Goal: Information Seeking & Learning: Learn about a topic

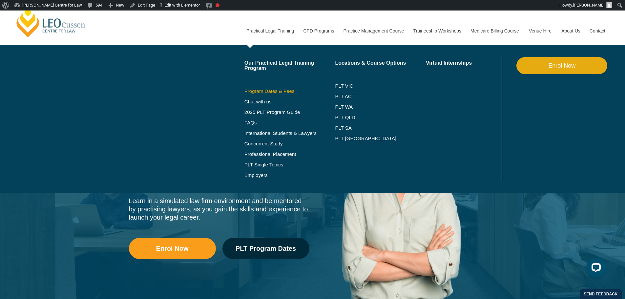
click at [267, 92] on link "Program Dates & Fees" at bounding box center [290, 91] width 91 height 5
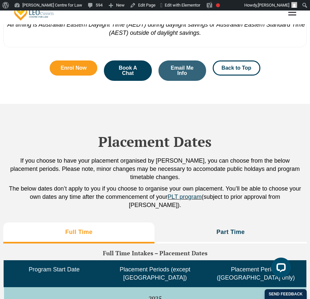
scroll to position [1485, 0]
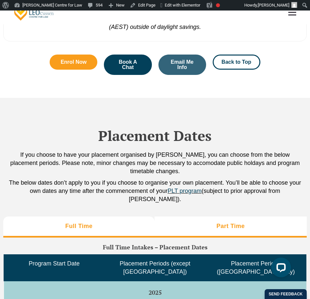
click at [246, 216] on li "Part Time" at bounding box center [230, 226] width 152 height 21
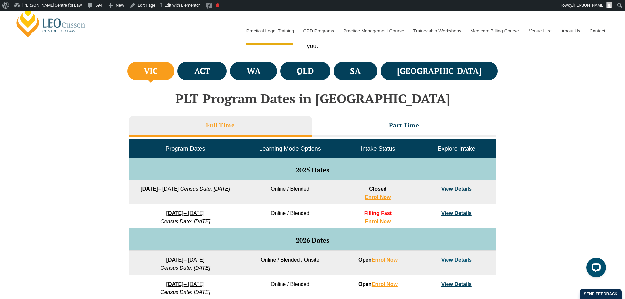
scroll to position [219, 0]
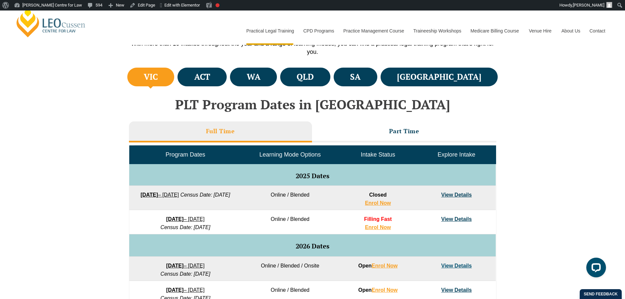
click at [511, 193] on div "VIC ACT WA QLD SA" at bounding box center [312, 260] width 625 height 389
click at [314, 79] on h4 "QLD" at bounding box center [305, 77] width 17 height 11
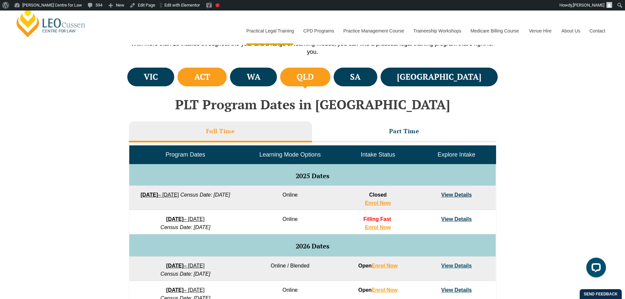
click at [227, 79] on li "ACT" at bounding box center [202, 77] width 49 height 19
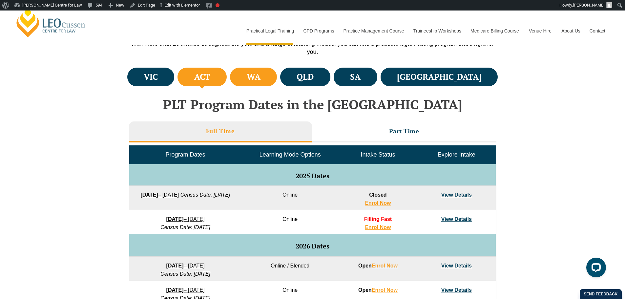
click at [266, 76] on li "WA" at bounding box center [253, 77] width 47 height 19
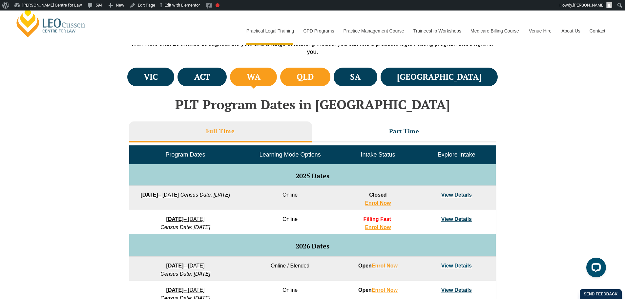
click at [314, 76] on h4 "QLD" at bounding box center [305, 77] width 17 height 11
click at [154, 78] on h4 "VIC" at bounding box center [151, 77] width 14 height 11
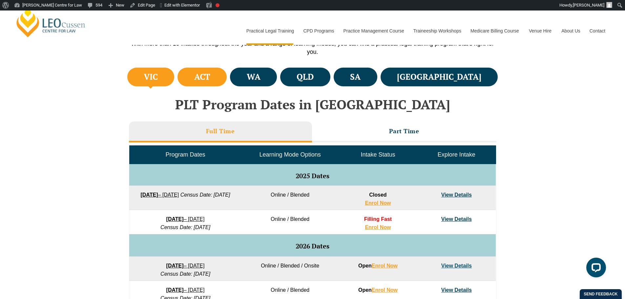
click at [210, 75] on h4 "ACT" at bounding box center [202, 77] width 16 height 11
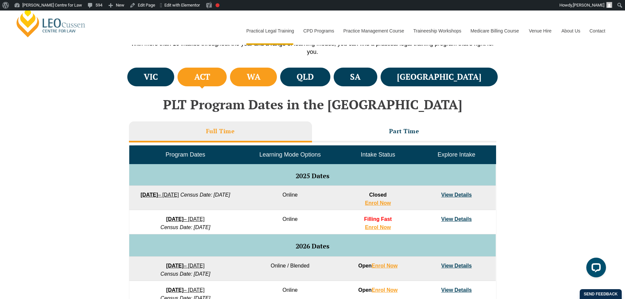
click at [266, 83] on li "WA" at bounding box center [253, 77] width 47 height 19
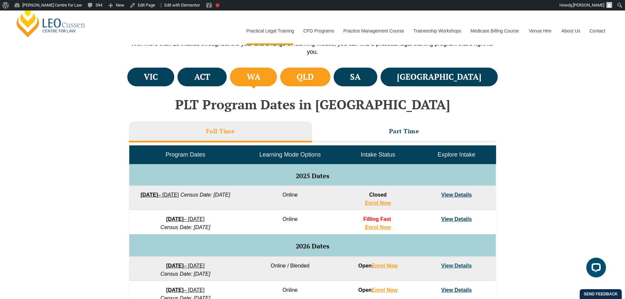
click at [314, 79] on h4 "QLD" at bounding box center [305, 77] width 17 height 11
click at [361, 77] on h4 "SA" at bounding box center [355, 77] width 11 height 11
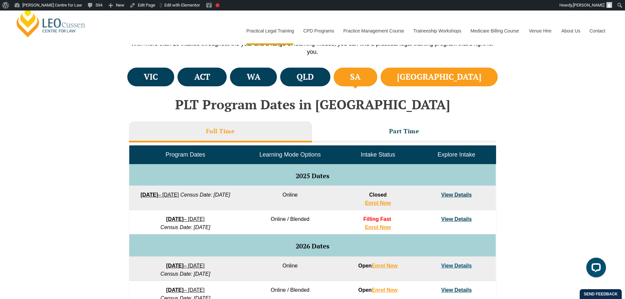
click at [474, 78] on h4 "NSW" at bounding box center [439, 77] width 84 height 11
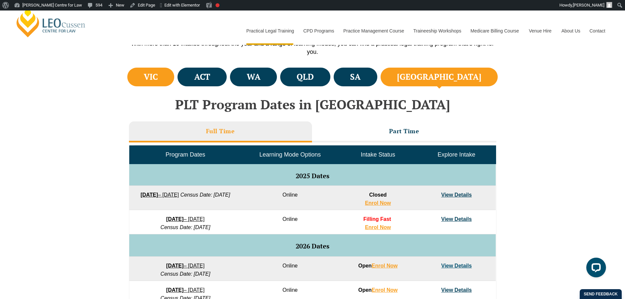
click at [139, 82] on li "VIC" at bounding box center [150, 77] width 47 height 19
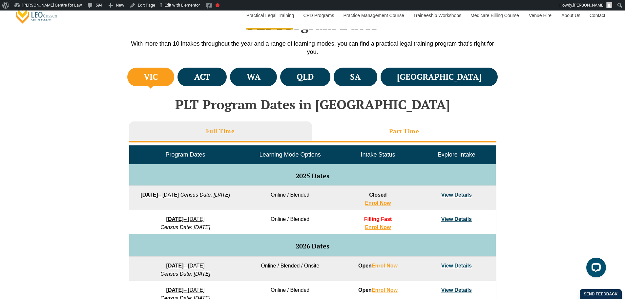
click at [366, 130] on li "Part Time" at bounding box center [404, 131] width 184 height 21
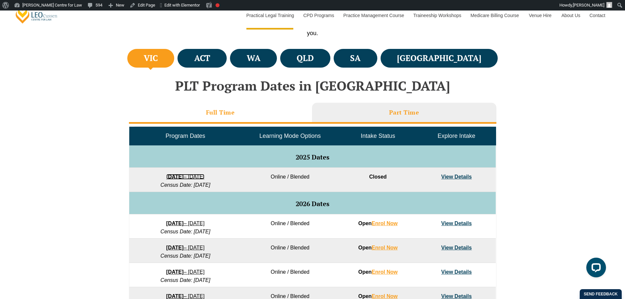
scroll to position [224, 0]
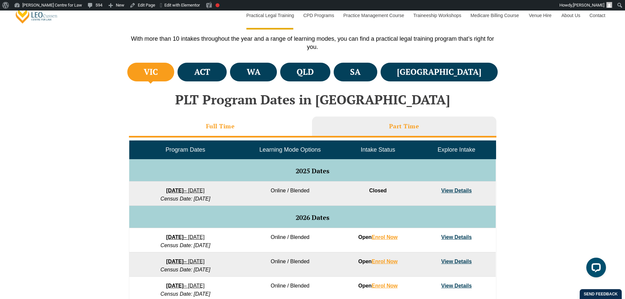
click at [227, 128] on h3 "Full Time" at bounding box center [220, 126] width 29 height 8
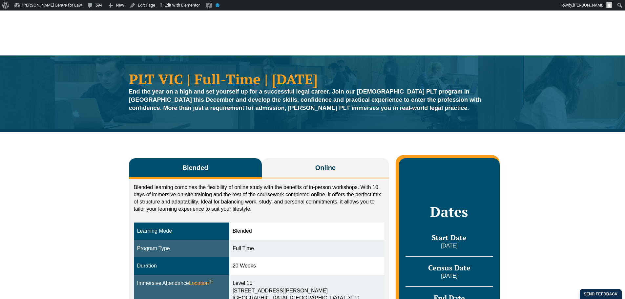
scroll to position [109, 0]
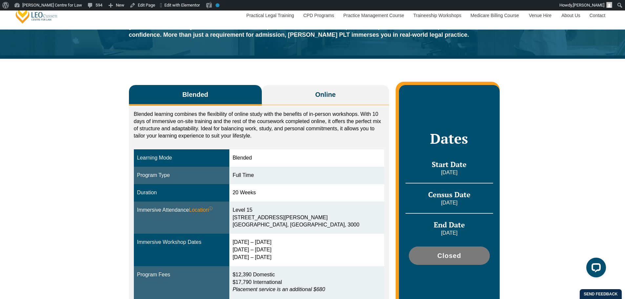
scroll to position [109, 0]
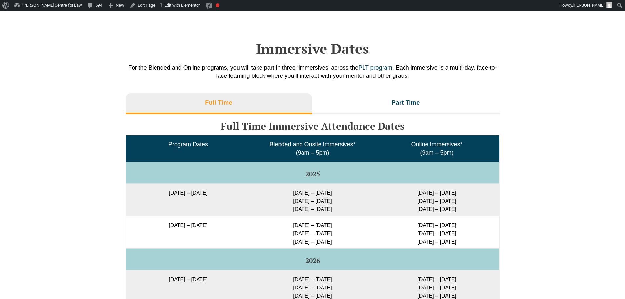
scroll to position [1006, 0]
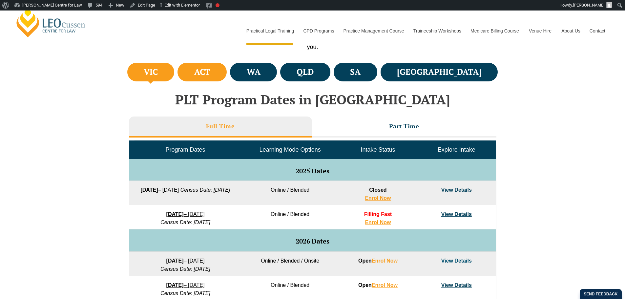
click at [207, 76] on li "ACT" at bounding box center [202, 72] width 49 height 19
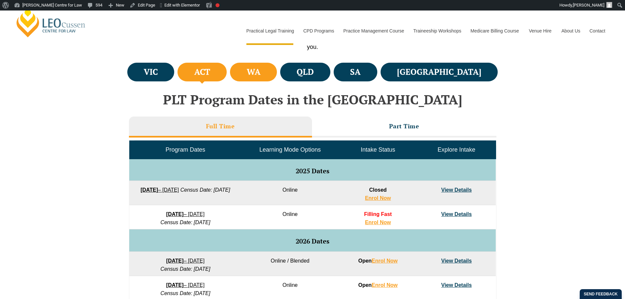
click at [277, 77] on li "WA" at bounding box center [253, 72] width 47 height 19
click at [314, 74] on h4 "QLD" at bounding box center [305, 72] width 17 height 11
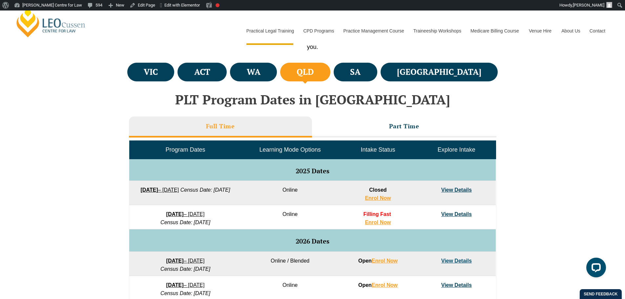
click at [331, 75] on li "QLD" at bounding box center [305, 72] width 50 height 19
click at [377, 72] on li "SA" at bounding box center [356, 72] width 44 height 19
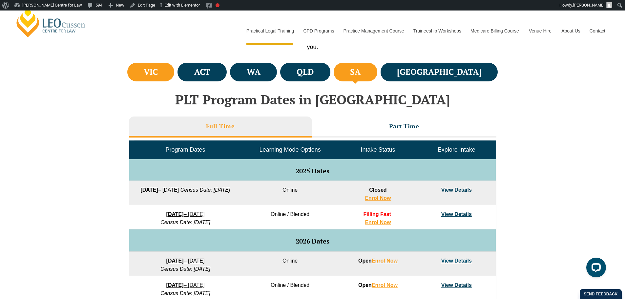
click at [173, 72] on li "VIC" at bounding box center [150, 72] width 47 height 19
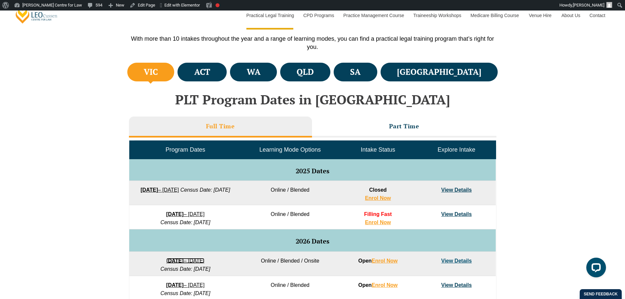
scroll to position [333, 0]
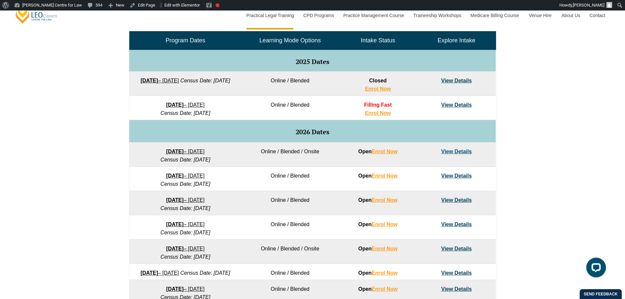
drag, startPoint x: 190, startPoint y: 177, endPoint x: 212, endPoint y: 152, distance: 33.0
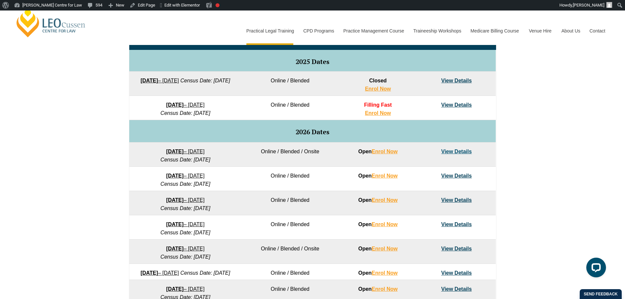
drag, startPoint x: 201, startPoint y: 226, endPoint x: 167, endPoint y: 224, distance: 34.2
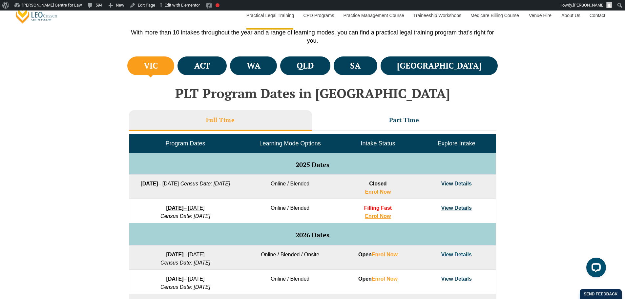
scroll to position [224, 0]
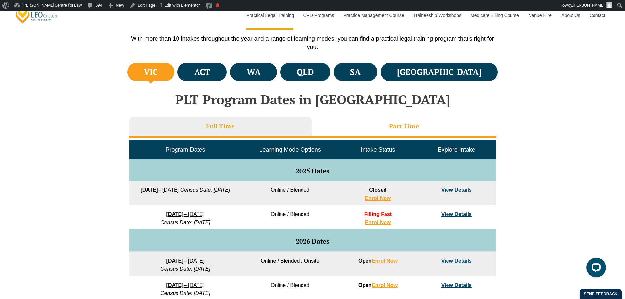
click at [412, 130] on h3 "Part Time" at bounding box center [404, 126] width 30 height 8
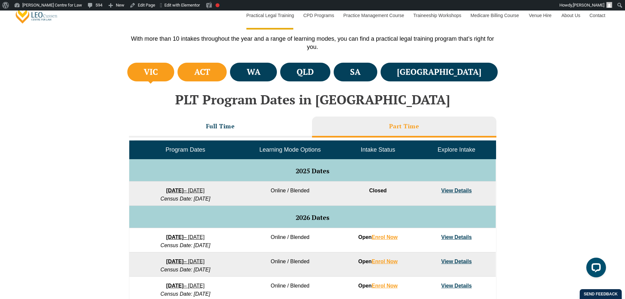
click at [201, 70] on li "ACT" at bounding box center [202, 72] width 49 height 19
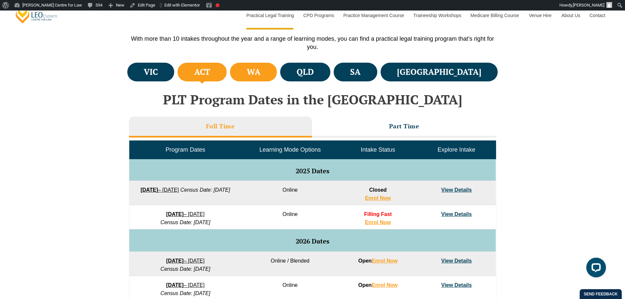
click at [273, 70] on li "WA" at bounding box center [253, 72] width 47 height 19
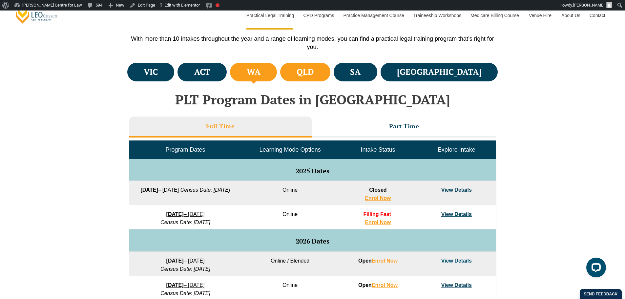
click at [314, 69] on h4 "QLD" at bounding box center [305, 72] width 17 height 11
click at [361, 67] on h4 "SA" at bounding box center [355, 72] width 11 height 11
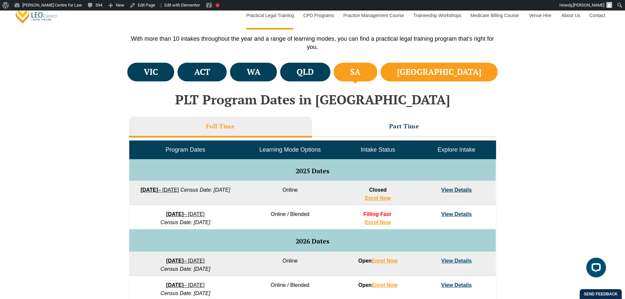
click at [465, 70] on h4 "NSW" at bounding box center [439, 72] width 84 height 11
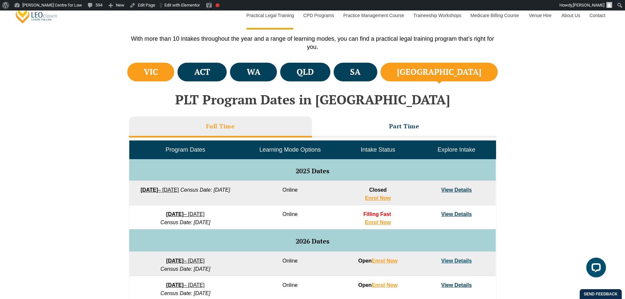
click at [149, 74] on li "VIC" at bounding box center [150, 72] width 47 height 19
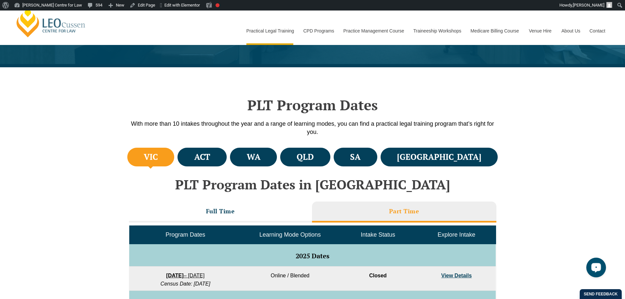
scroll to position [115, 0]
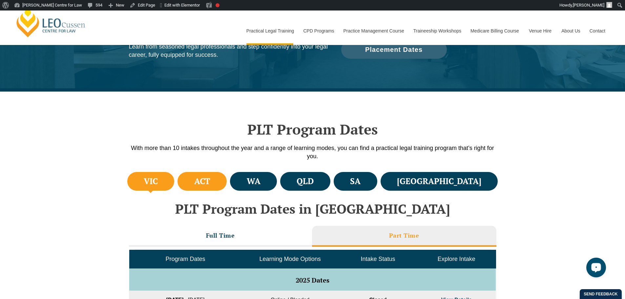
click at [227, 184] on li "ACT" at bounding box center [202, 181] width 49 height 19
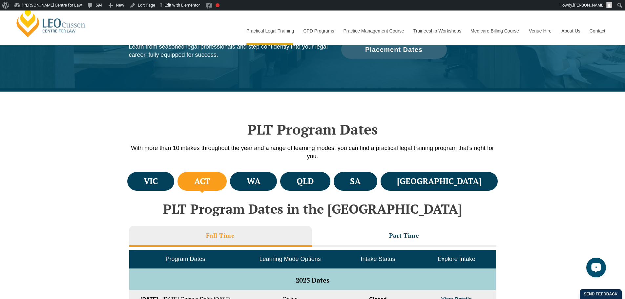
drag, startPoint x: 230, startPoint y: 184, endPoint x: 202, endPoint y: 187, distance: 28.0
click at [202, 187] on li "ACT" at bounding box center [202, 181] width 49 height 19
click at [361, 179] on h4 "SA" at bounding box center [355, 181] width 11 height 11
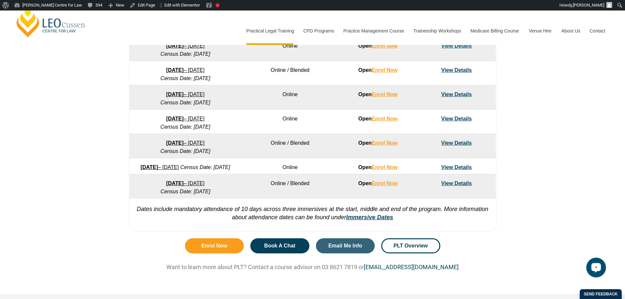
scroll to position [443, 0]
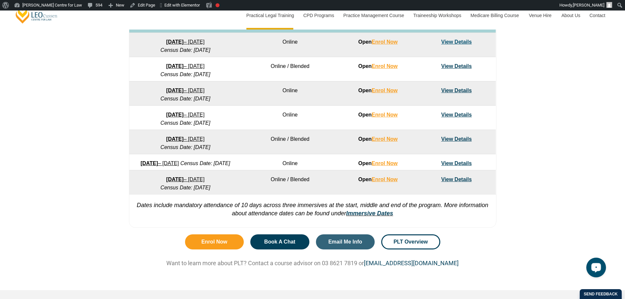
drag, startPoint x: 164, startPoint y: 136, endPoint x: 210, endPoint y: 139, distance: 46.1
drag, startPoint x: 210, startPoint y: 139, endPoint x: 189, endPoint y: 136, distance: 22.0
drag, startPoint x: 189, startPoint y: 136, endPoint x: 118, endPoint y: 156, distance: 73.0
click at [118, 158] on div "VIC ACT WA QLD SA" at bounding box center [312, 36] width 625 height 389
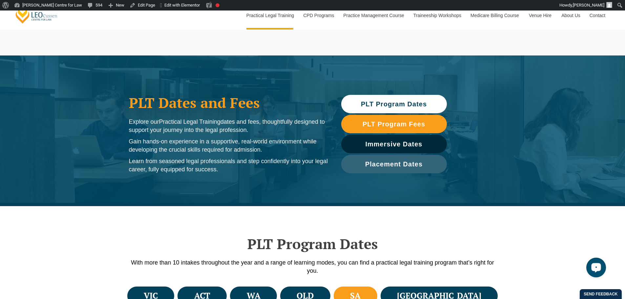
scroll to position [109, 0]
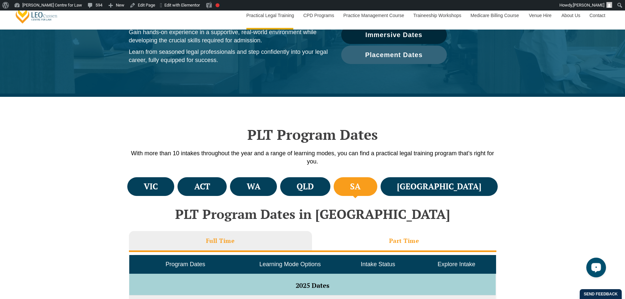
click at [402, 242] on h3 "Part Time" at bounding box center [404, 241] width 30 height 8
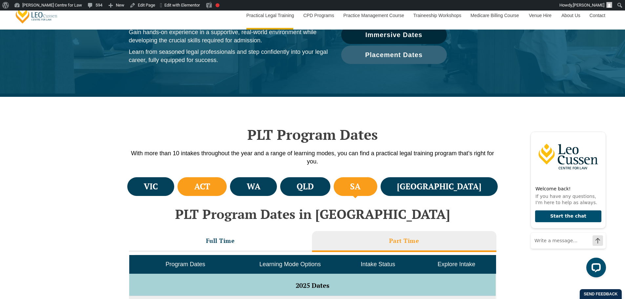
click at [210, 188] on h4 "ACT" at bounding box center [202, 186] width 16 height 11
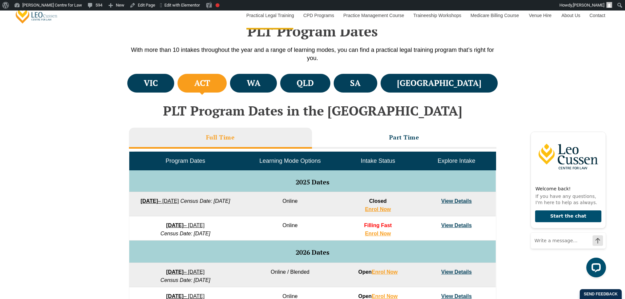
scroll to position [219, 0]
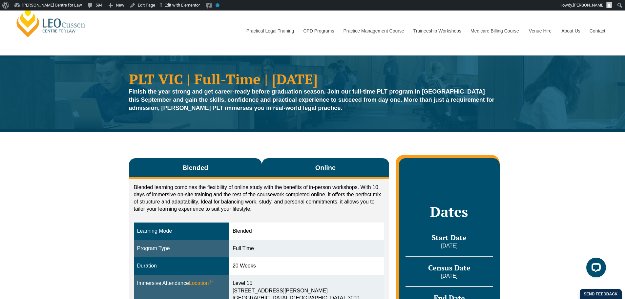
click at [284, 163] on button "Online" at bounding box center [326, 168] width 128 height 21
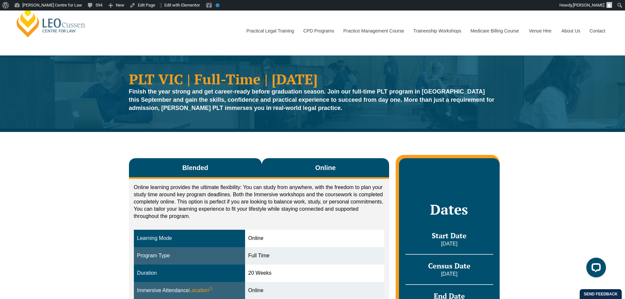
click at [210, 165] on button "Blended" at bounding box center [195, 168] width 133 height 21
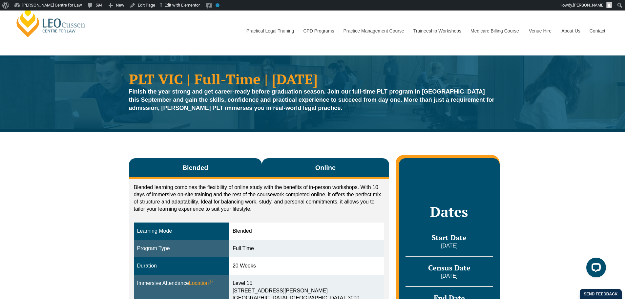
click at [271, 167] on button "Online" at bounding box center [326, 168] width 128 height 21
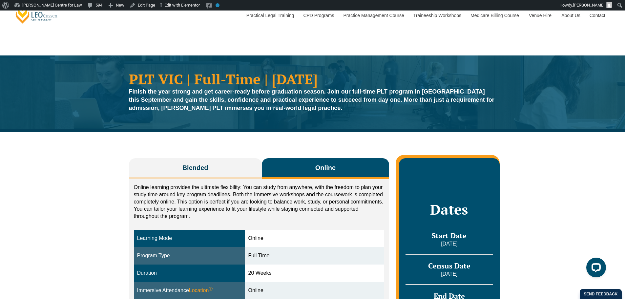
scroll to position [109, 0]
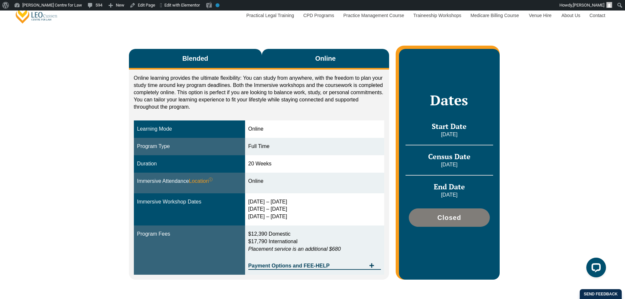
click at [203, 56] on span "Blended" at bounding box center [195, 58] width 26 height 9
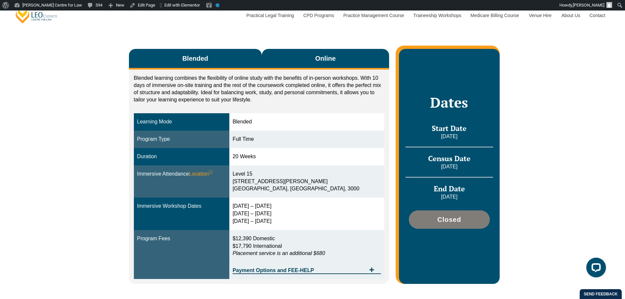
click at [337, 61] on button "Online" at bounding box center [326, 59] width 128 height 21
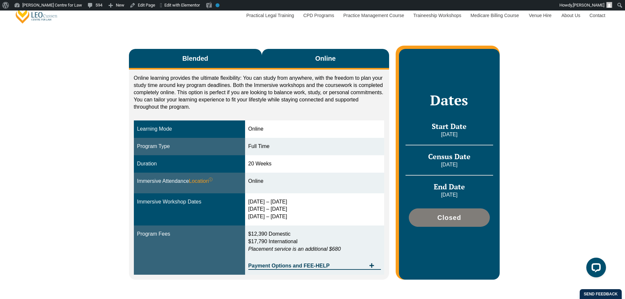
click at [207, 58] on span "Blended" at bounding box center [195, 58] width 26 height 9
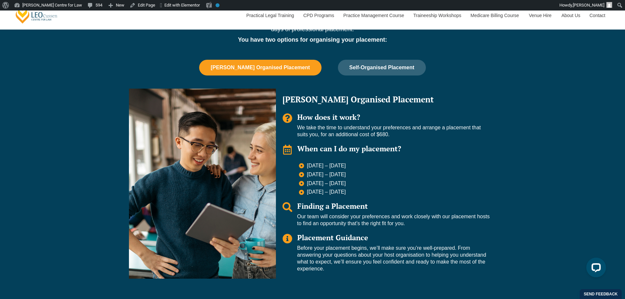
scroll to position [0, 0]
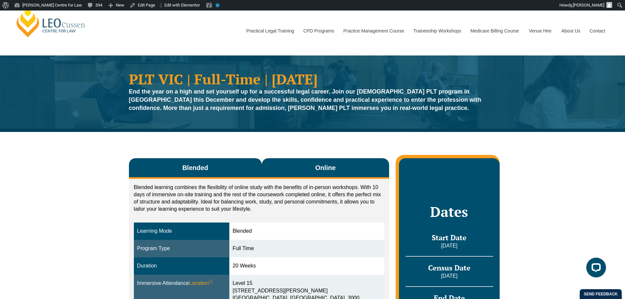
click at [314, 166] on button "Online" at bounding box center [326, 168] width 128 height 21
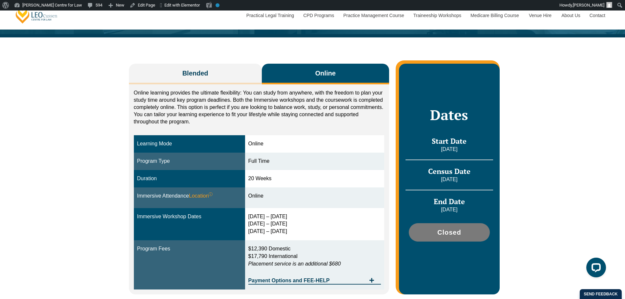
scroll to position [109, 0]
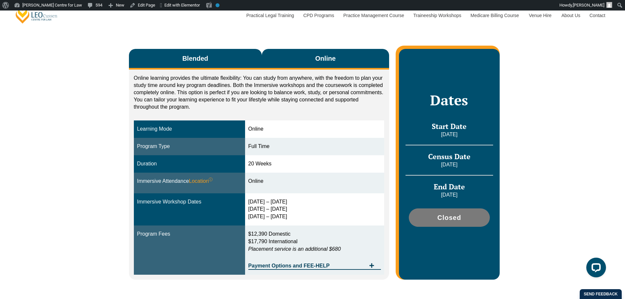
click at [230, 60] on button "Blended" at bounding box center [195, 59] width 133 height 21
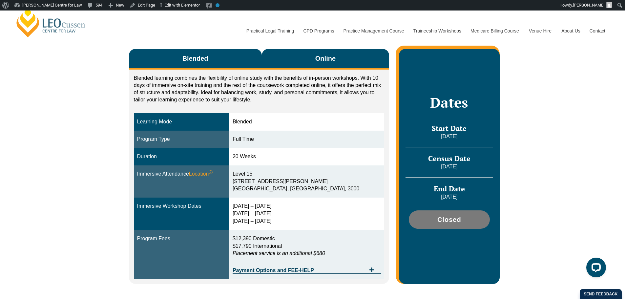
click at [309, 62] on button "Online" at bounding box center [326, 59] width 128 height 21
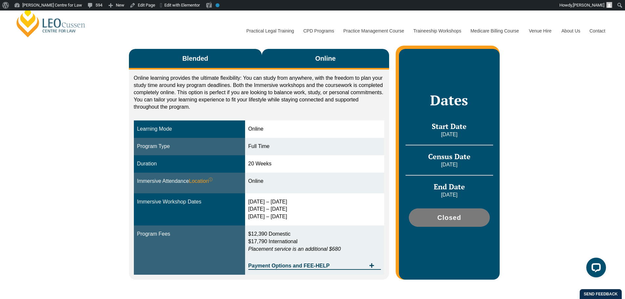
click at [180, 59] on button "Blended" at bounding box center [195, 59] width 133 height 21
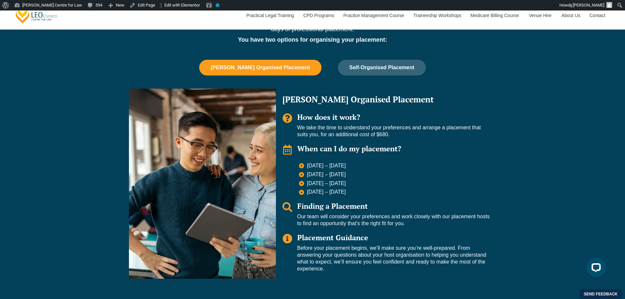
scroll to position [0, 0]
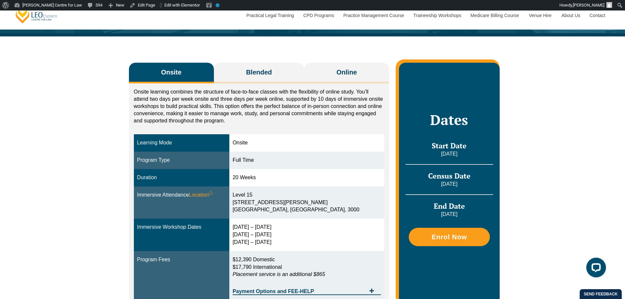
scroll to position [109, 0]
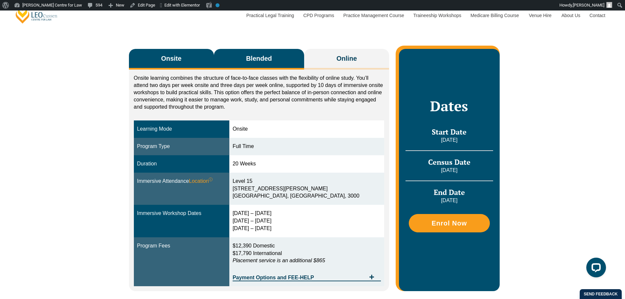
click at [265, 61] on span "Blended" at bounding box center [259, 58] width 26 height 9
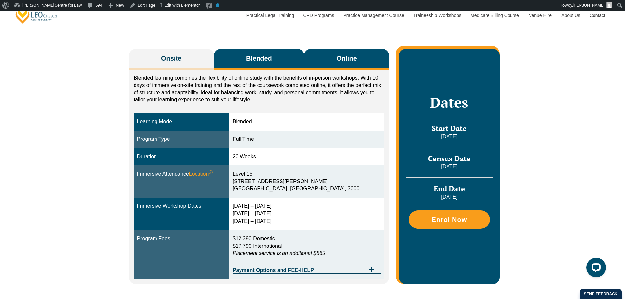
click at [370, 55] on button "Online" at bounding box center [346, 59] width 85 height 21
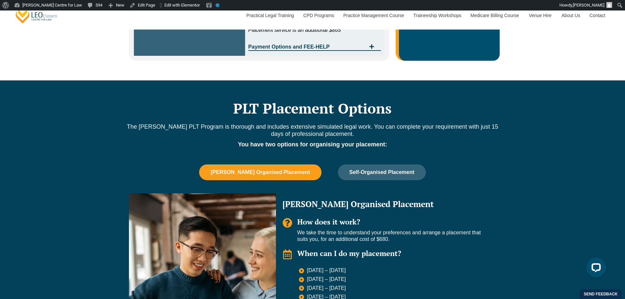
scroll to position [438, 0]
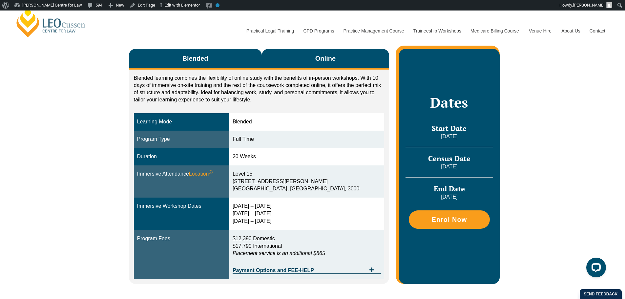
click at [308, 63] on button "Online" at bounding box center [326, 59] width 128 height 21
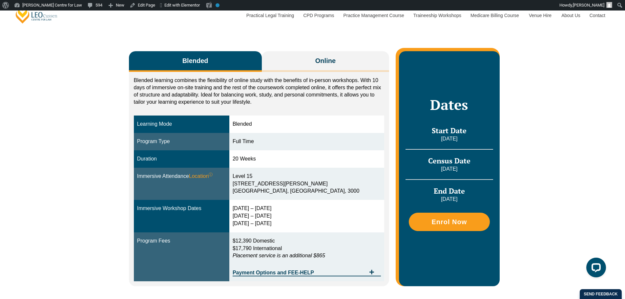
scroll to position [109, 0]
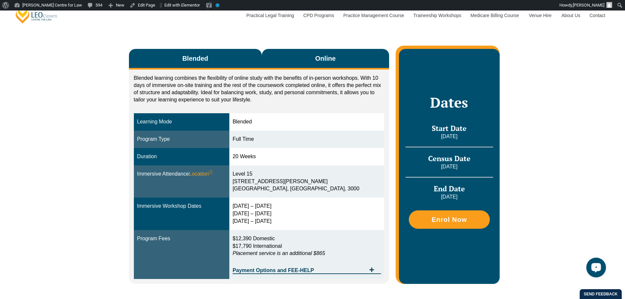
click at [343, 60] on button "Online" at bounding box center [326, 59] width 128 height 21
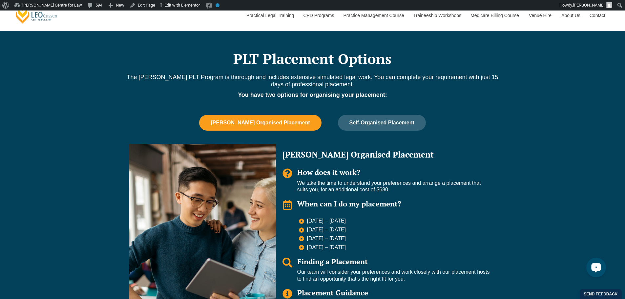
scroll to position [438, 0]
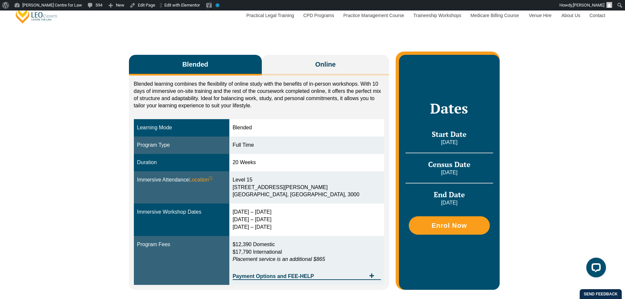
scroll to position [109, 0]
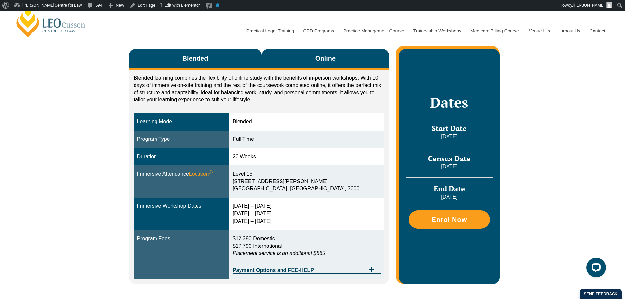
click at [317, 61] on span "Online" at bounding box center [325, 58] width 20 height 9
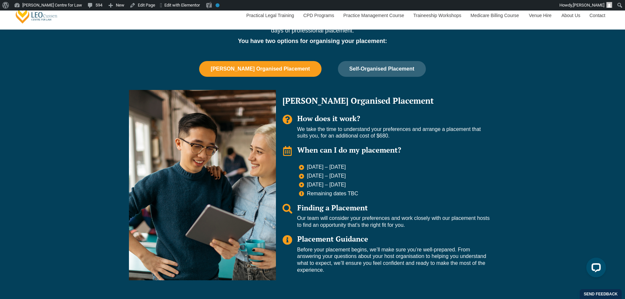
scroll to position [438, 0]
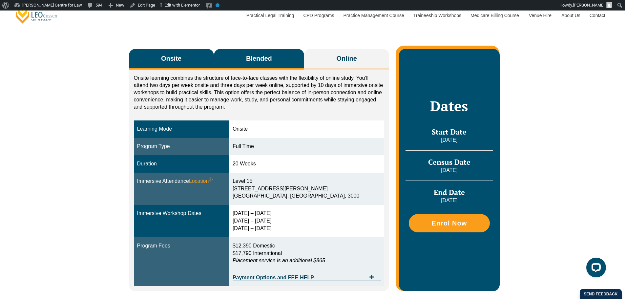
click at [277, 54] on button "Blended" at bounding box center [259, 59] width 91 height 21
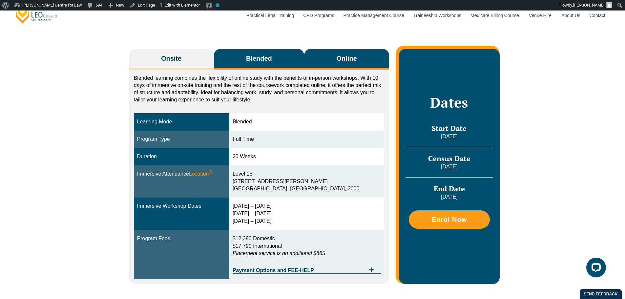
click at [340, 57] on span "Online" at bounding box center [347, 58] width 20 height 9
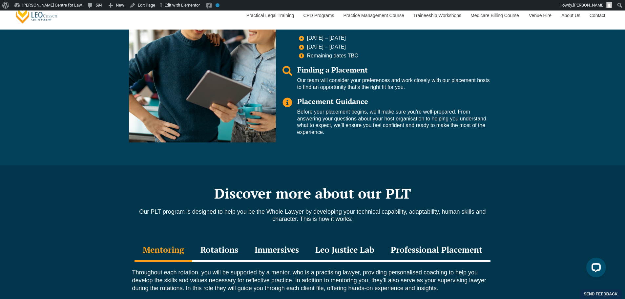
scroll to position [438, 0]
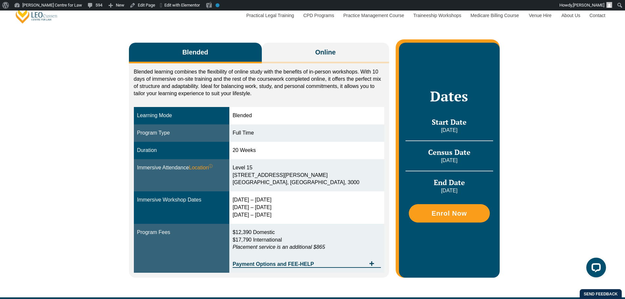
scroll to position [109, 0]
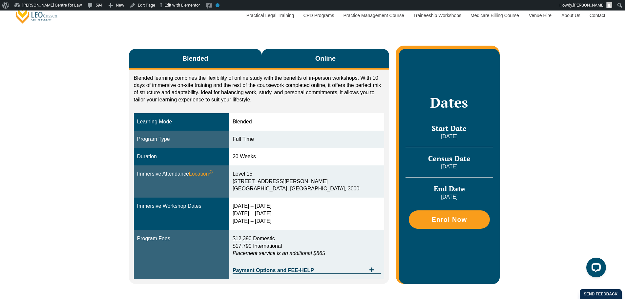
click at [349, 59] on button "Online" at bounding box center [326, 59] width 128 height 21
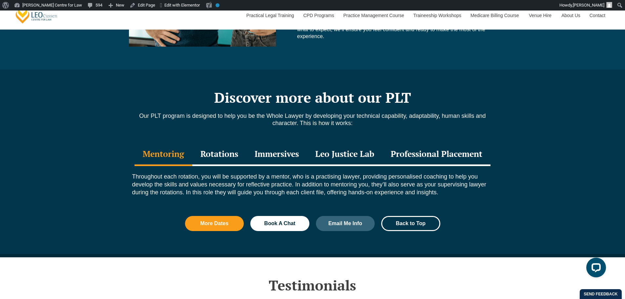
scroll to position [438, 0]
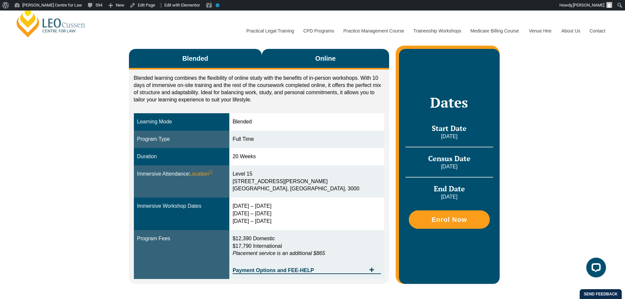
click at [326, 62] on span "Online" at bounding box center [325, 58] width 20 height 9
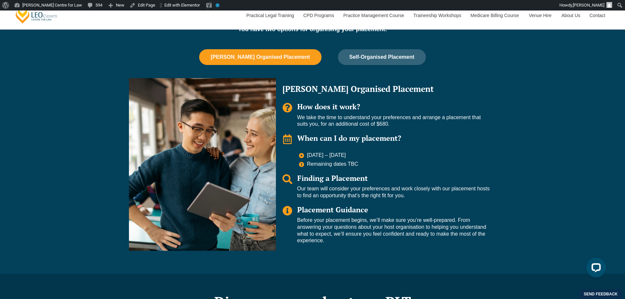
scroll to position [438, 0]
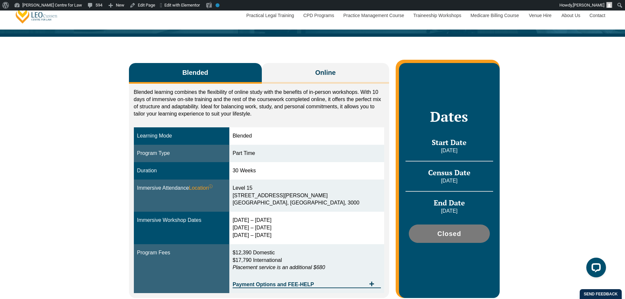
scroll to position [109, 0]
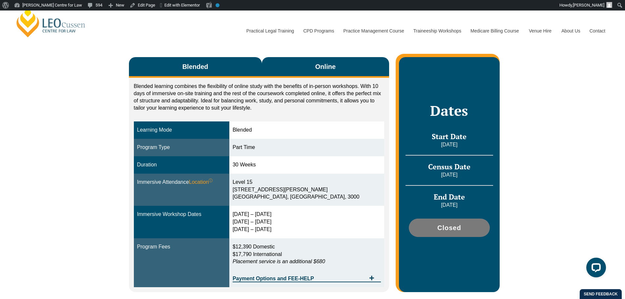
click at [332, 63] on span "Online" at bounding box center [325, 66] width 20 height 9
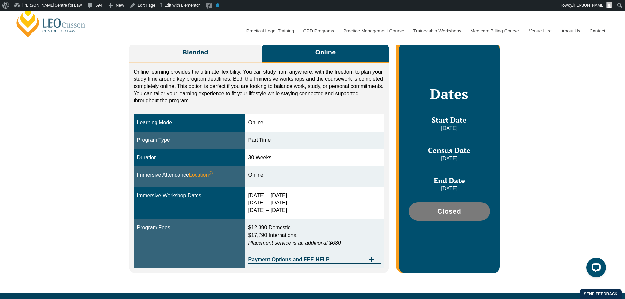
scroll to position [438, 0]
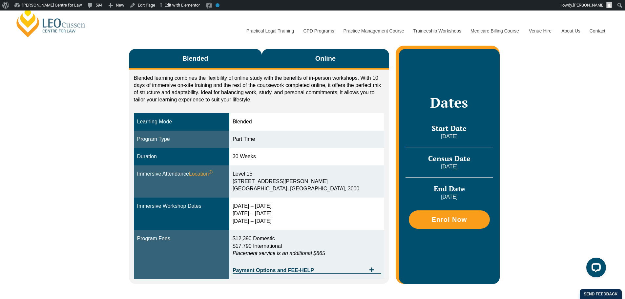
click at [326, 67] on button "Online" at bounding box center [326, 59] width 128 height 21
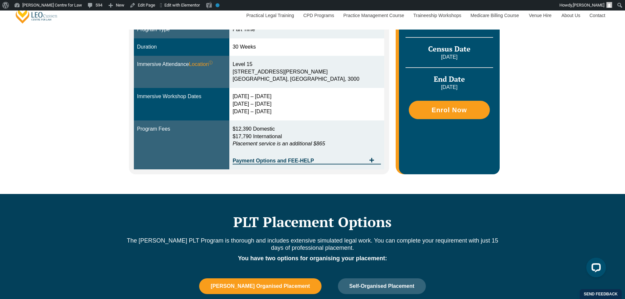
scroll to position [109, 0]
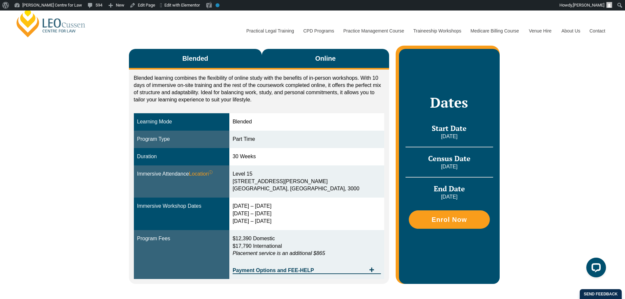
click at [333, 58] on span "Online" at bounding box center [325, 58] width 20 height 9
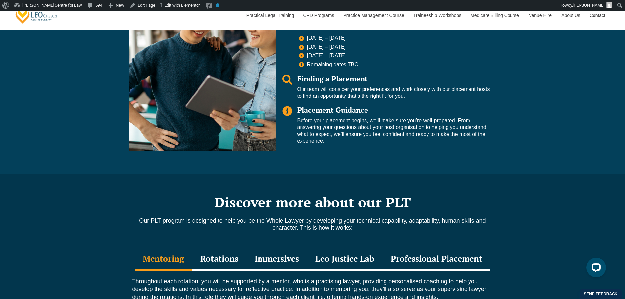
scroll to position [547, 0]
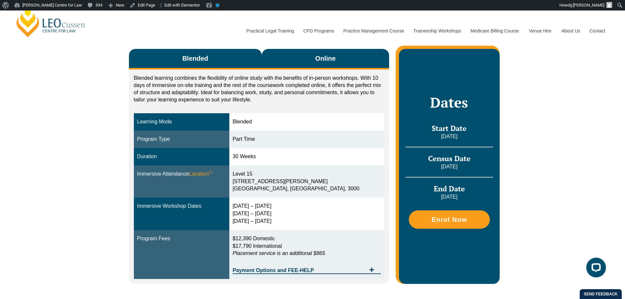
click at [349, 57] on button "Online" at bounding box center [326, 59] width 128 height 21
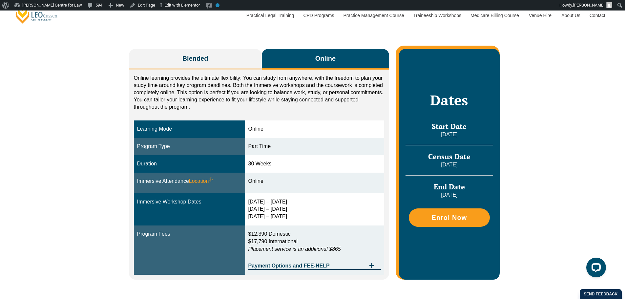
scroll to position [438, 0]
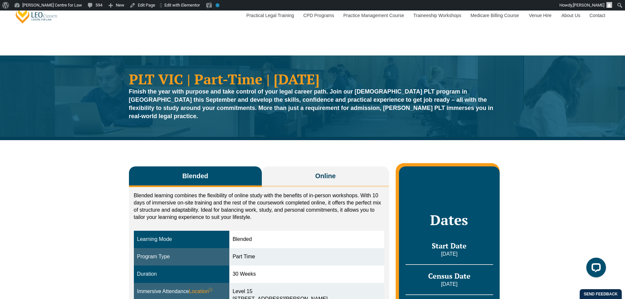
scroll to position [109, 0]
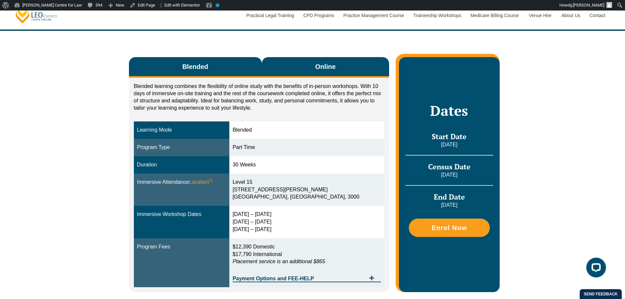
click at [285, 67] on button "Online" at bounding box center [326, 67] width 128 height 21
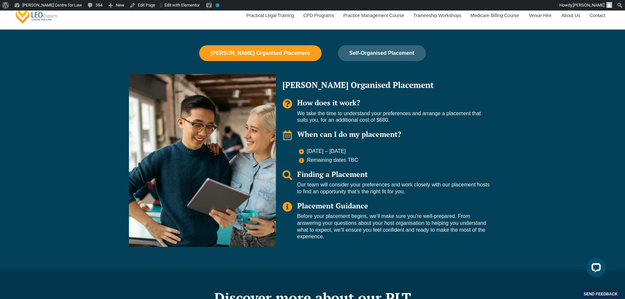
scroll to position [438, 0]
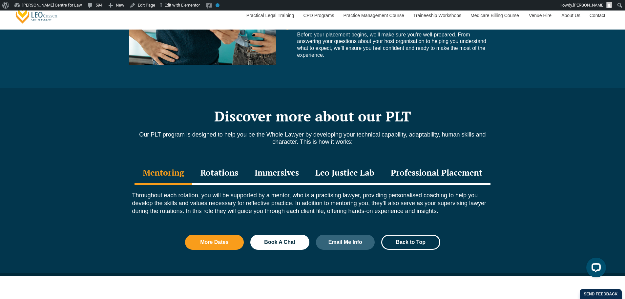
scroll to position [438, 0]
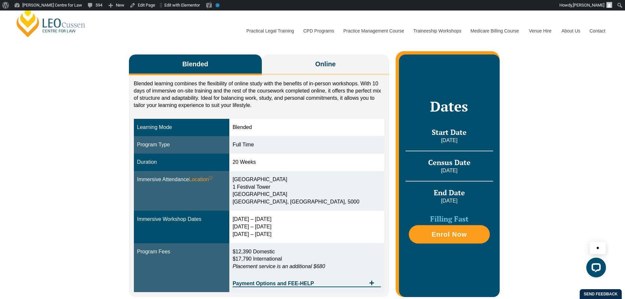
scroll to position [109, 0]
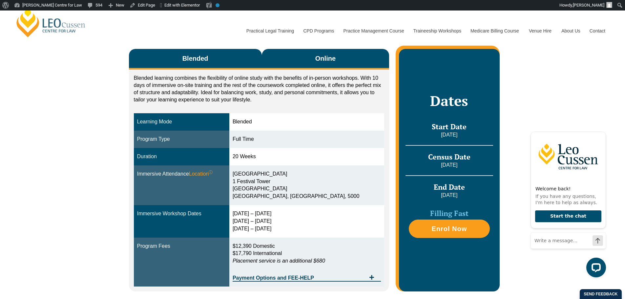
click at [319, 67] on button "Online" at bounding box center [326, 59] width 128 height 21
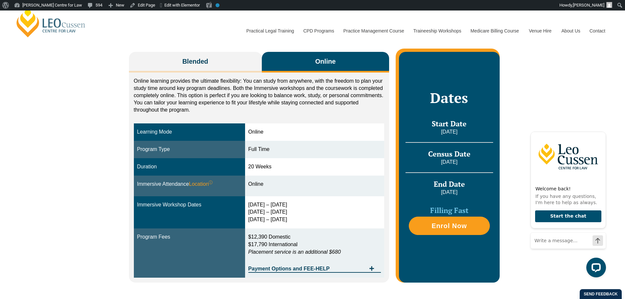
scroll to position [0, 0]
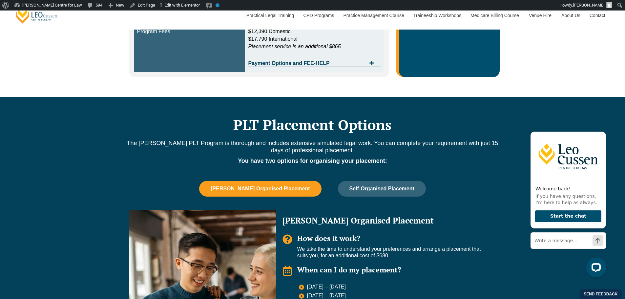
scroll to position [328, 0]
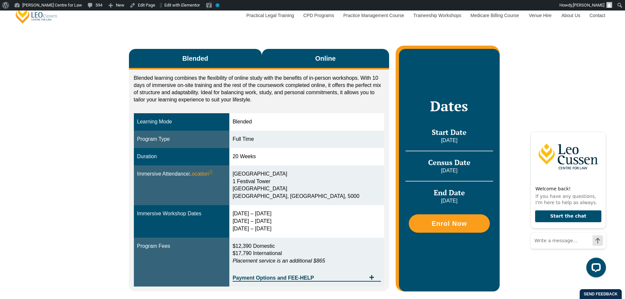
click at [325, 60] on span "Online" at bounding box center [325, 58] width 20 height 9
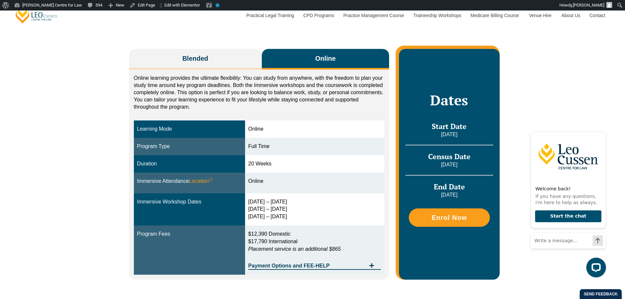
drag, startPoint x: 301, startPoint y: 141, endPoint x: 117, endPoint y: 165, distance: 185.6
click at [117, 165] on div "Blended Online Blended learning combines the flexibility of online study with t…" at bounding box center [312, 161] width 625 height 276
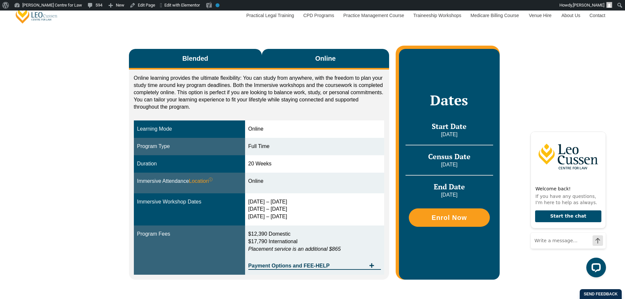
click at [238, 59] on button "Blended" at bounding box center [195, 59] width 133 height 21
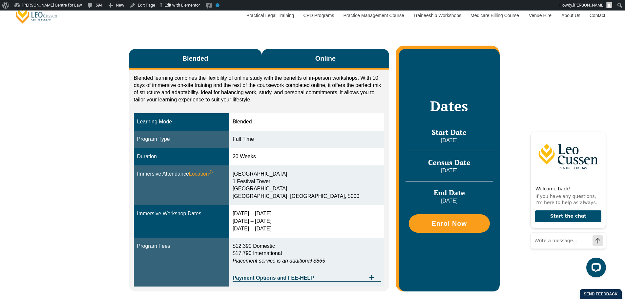
click at [289, 53] on button "Online" at bounding box center [326, 59] width 128 height 21
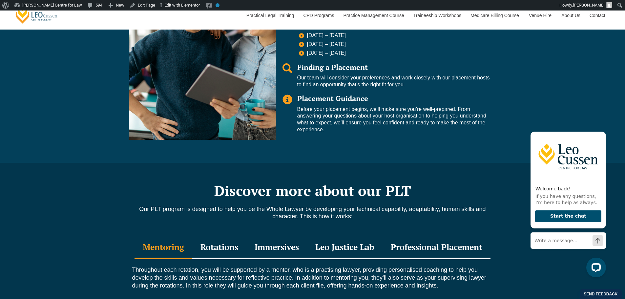
scroll to position [547, 0]
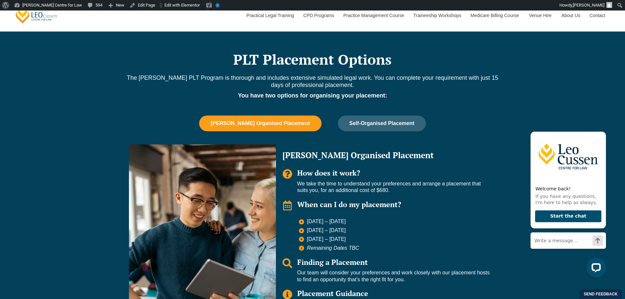
scroll to position [547, 0]
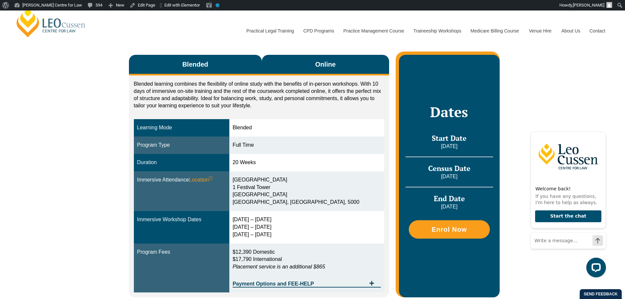
scroll to position [109, 0]
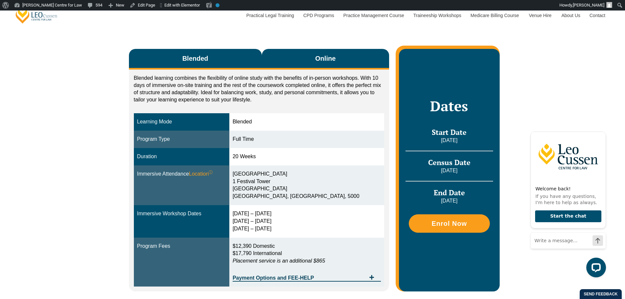
click at [315, 66] on button "Online" at bounding box center [326, 59] width 128 height 21
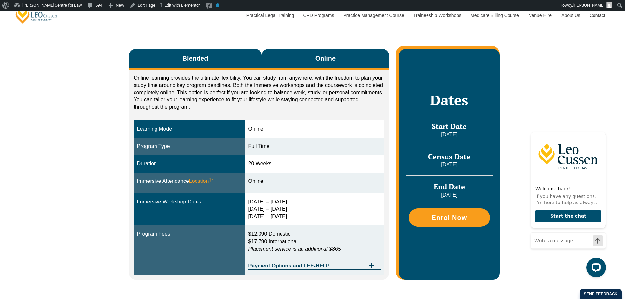
click at [216, 52] on button "Blended" at bounding box center [195, 59] width 133 height 21
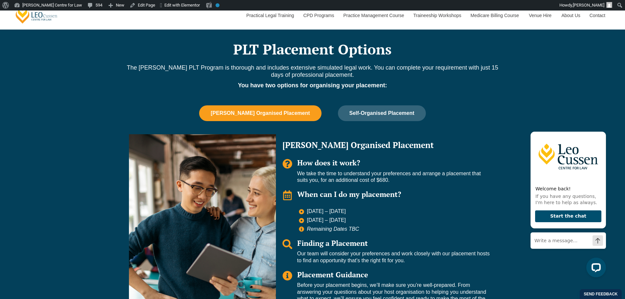
scroll to position [438, 0]
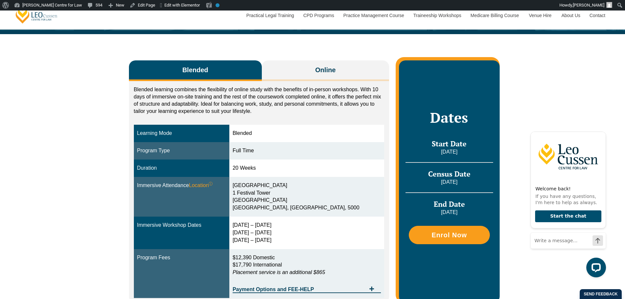
scroll to position [109, 0]
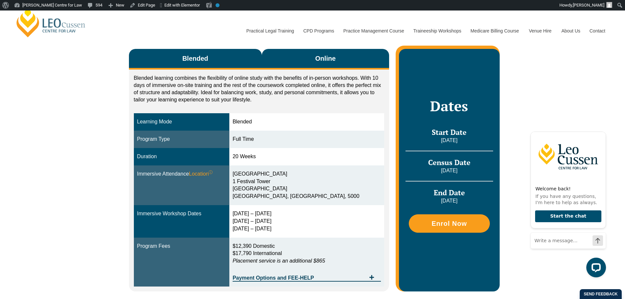
click at [343, 67] on button "Online" at bounding box center [326, 59] width 128 height 21
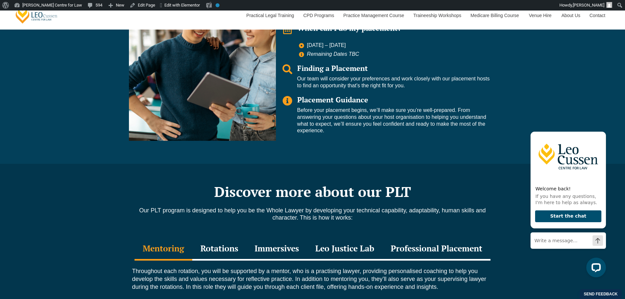
scroll to position [547, 0]
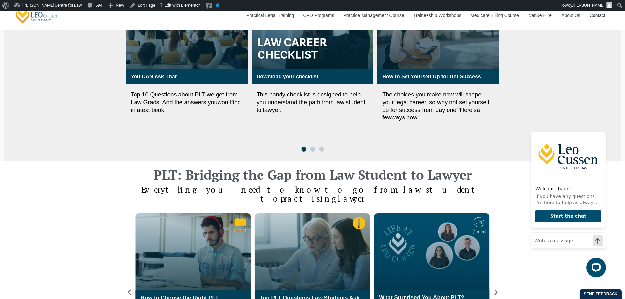
scroll to position [438, 0]
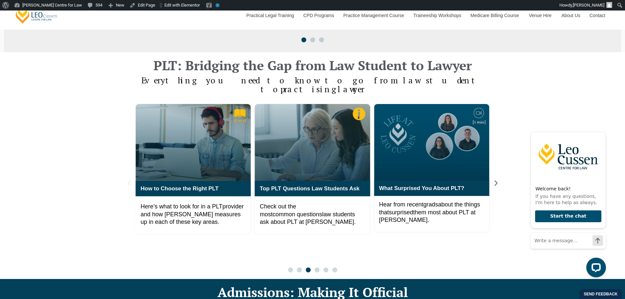
click at [130, 181] on icon "Previous slide" at bounding box center [129, 184] width 3 height 6
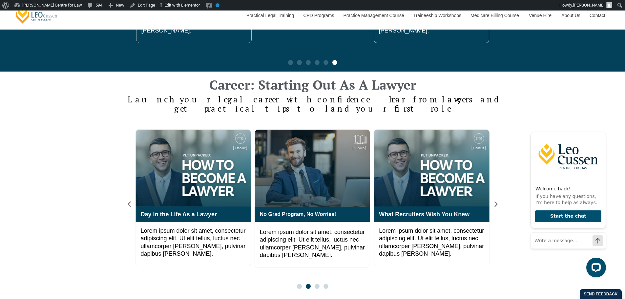
scroll to position [875, 0]
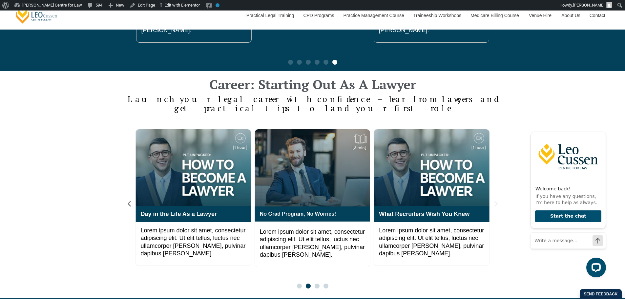
click at [496, 201] on icon "Next slide" at bounding box center [496, 204] width 3 height 6
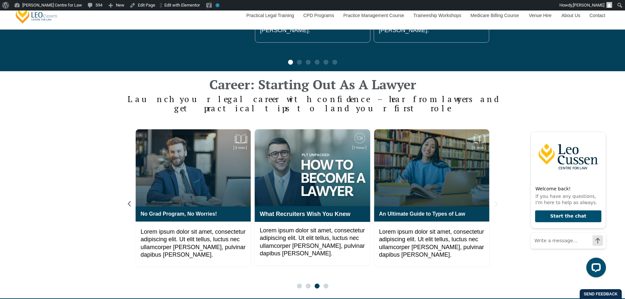
click at [496, 201] on icon "Next slide" at bounding box center [496, 204] width 3 height 6
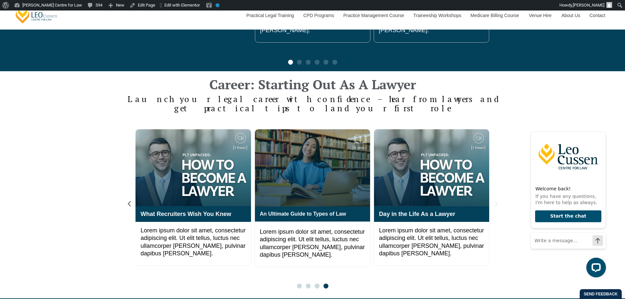
click at [496, 201] on icon "Next slide" at bounding box center [496, 204] width 3 height 6
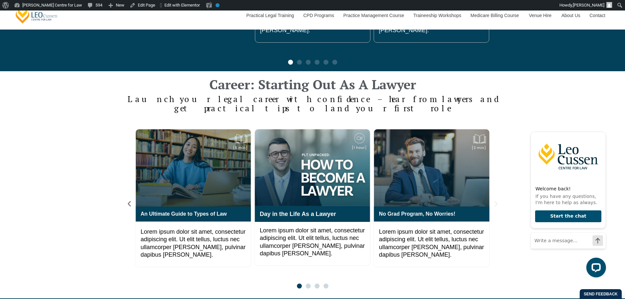
click at [496, 201] on icon "Next slide" at bounding box center [496, 204] width 3 height 6
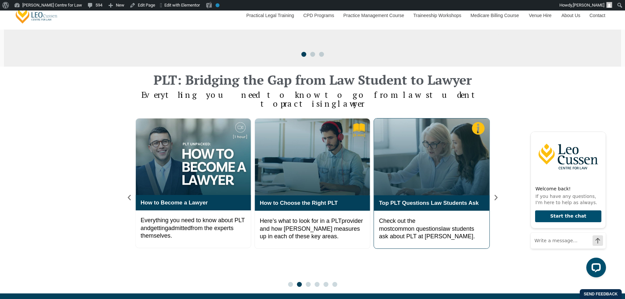
scroll to position [438, 0]
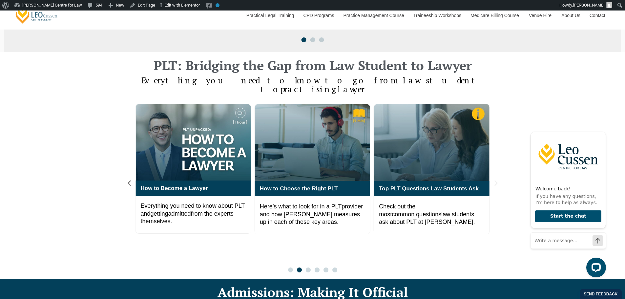
click at [496, 180] on icon "Next slide" at bounding box center [496, 183] width 7 height 7
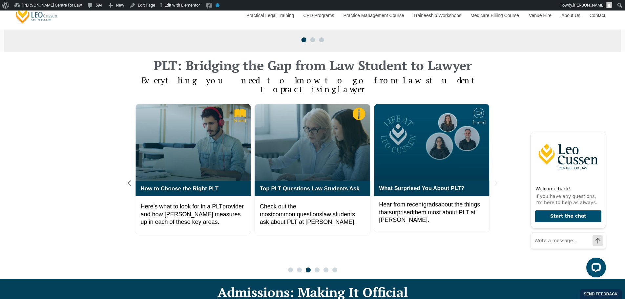
click at [497, 180] on icon "Next slide" at bounding box center [496, 183] width 7 height 7
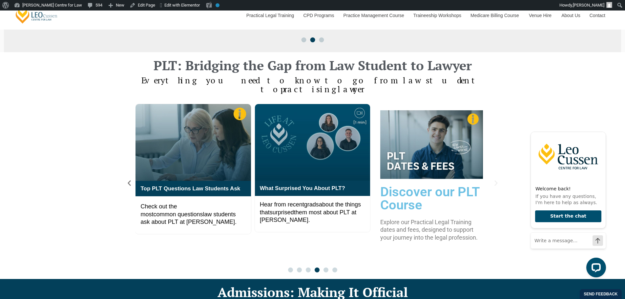
click at [497, 180] on icon "Next slide" at bounding box center [496, 183] width 7 height 7
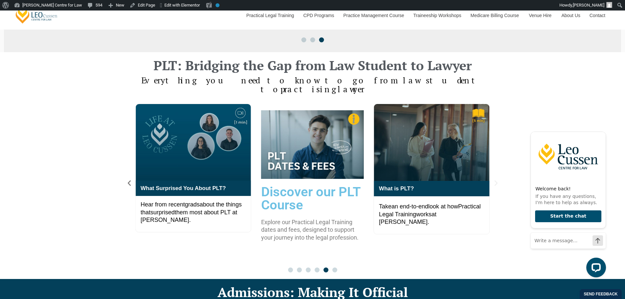
click at [497, 180] on icon "Next slide" at bounding box center [496, 183] width 7 height 7
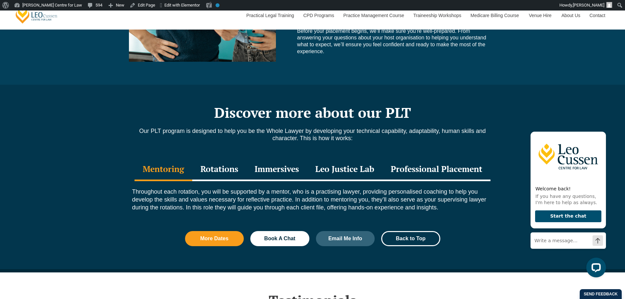
scroll to position [547, 0]
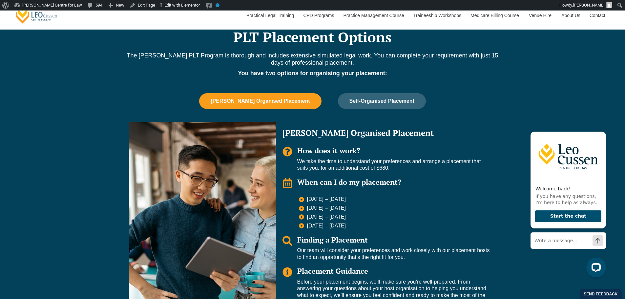
scroll to position [547, 0]
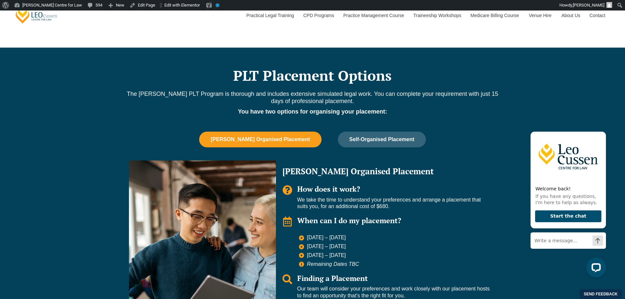
scroll to position [547, 0]
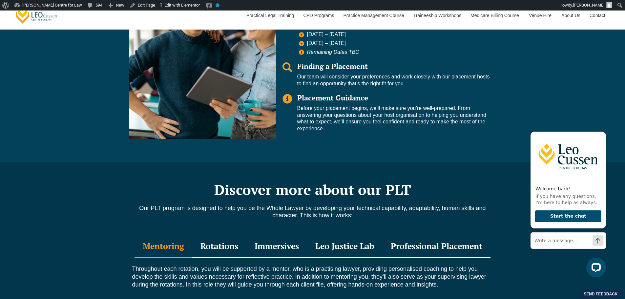
scroll to position [547, 0]
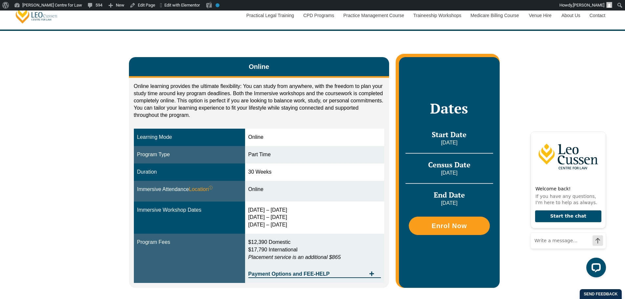
scroll to position [438, 0]
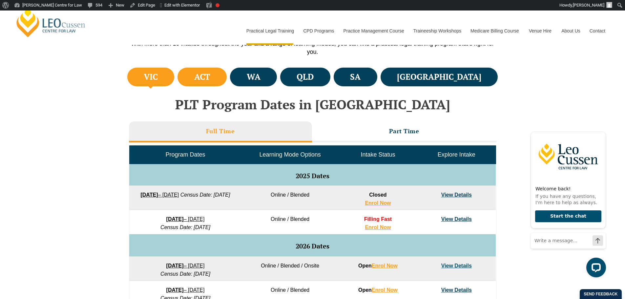
click at [227, 73] on li "ACT" at bounding box center [202, 77] width 49 height 19
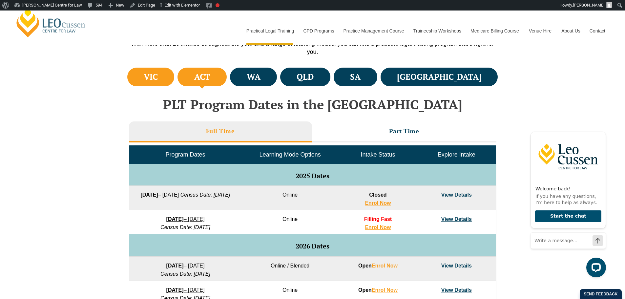
click at [168, 76] on li "VIC" at bounding box center [150, 77] width 47 height 19
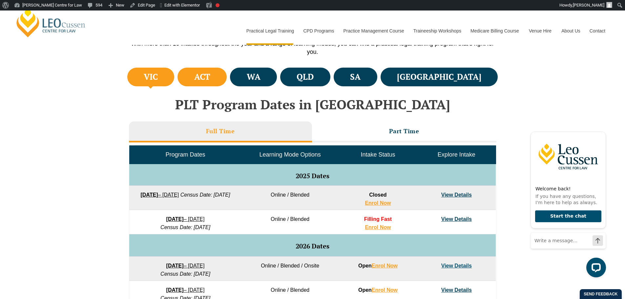
click at [210, 73] on h4 "ACT" at bounding box center [202, 77] width 16 height 11
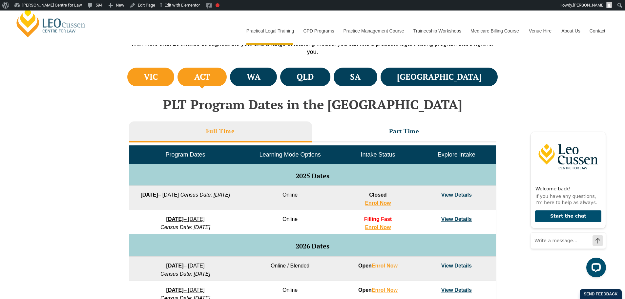
click at [175, 80] on li "VIC" at bounding box center [150, 77] width 47 height 19
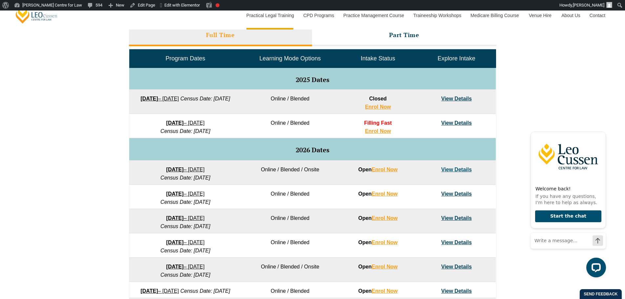
scroll to position [219, 0]
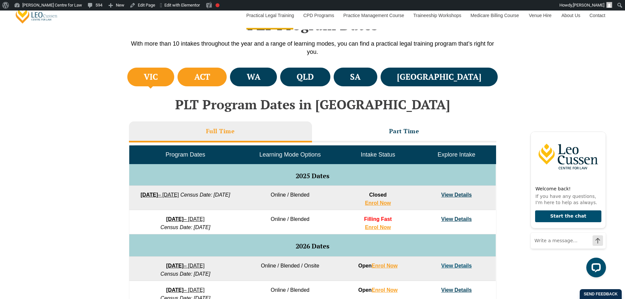
click at [209, 82] on li "ACT" at bounding box center [202, 77] width 49 height 19
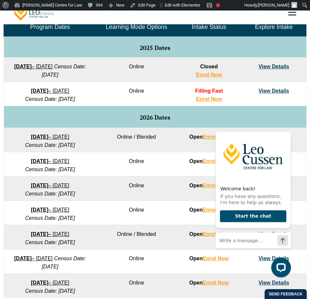
scroll to position [328, 0]
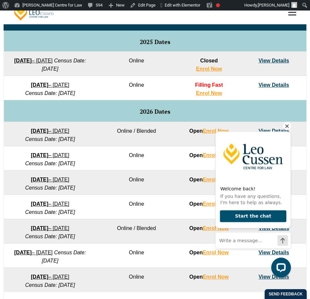
click at [285, 126] on icon "Hide greeting" at bounding box center [287, 126] width 8 height 8
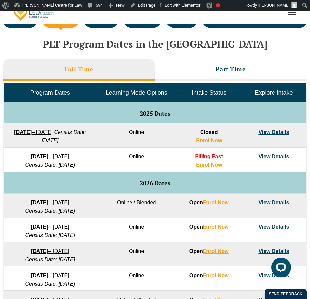
scroll to position [219, 0]
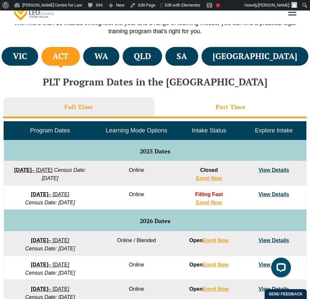
click at [219, 102] on li "Part Time" at bounding box center [230, 107] width 152 height 21
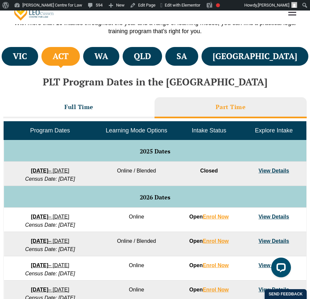
click at [118, 72] on div "PLT Program Dates in the Australian Capital Territory Full Time Part Time Progr…" at bounding box center [155, 205] width 310 height 271
click at [108, 60] on h4 "WA" at bounding box center [101, 56] width 14 height 11
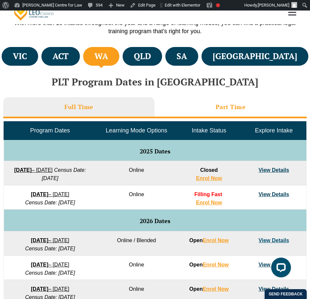
click at [208, 104] on li "Part Time" at bounding box center [230, 107] width 152 height 21
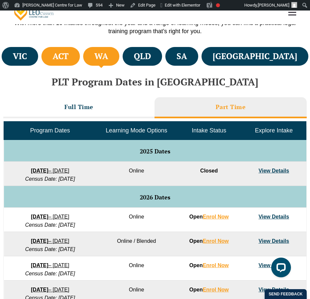
click at [69, 61] on h4 "ACT" at bounding box center [61, 56] width 16 height 11
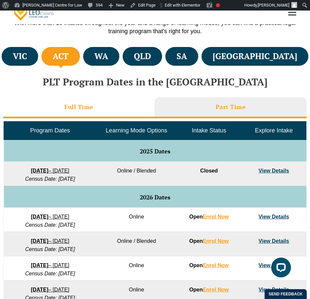
click at [95, 108] on li "Full Time" at bounding box center [78, 107] width 151 height 21
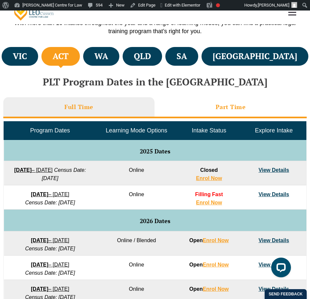
click at [229, 105] on h3 "Part Time" at bounding box center [230, 107] width 30 height 8
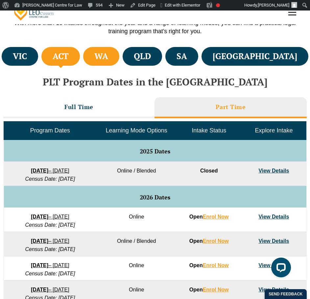
click at [119, 64] on li "WA" at bounding box center [101, 56] width 36 height 19
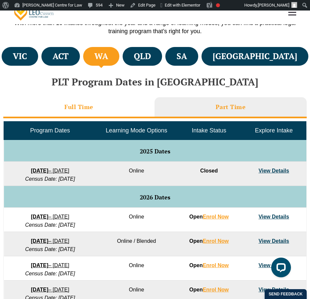
click at [51, 104] on li "Full Time" at bounding box center [78, 107] width 151 height 21
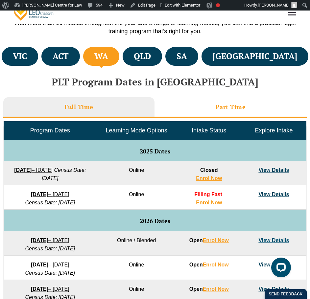
click at [217, 105] on h3 "Part Time" at bounding box center [230, 107] width 30 height 8
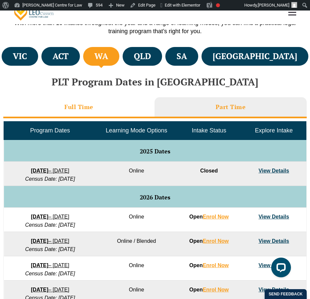
click at [74, 104] on h3 "Full Time" at bounding box center [78, 107] width 29 height 8
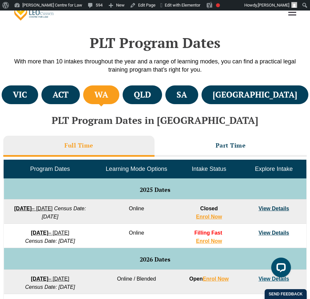
scroll to position [147, 0]
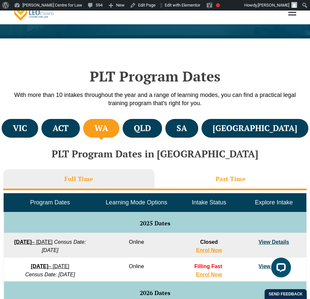
click at [236, 181] on h3 "Part Time" at bounding box center [230, 179] width 30 height 8
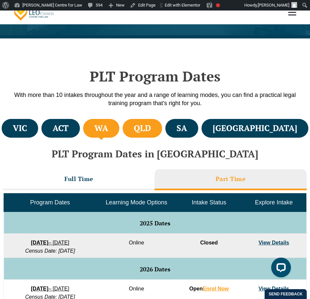
click at [151, 124] on h4 "QLD" at bounding box center [142, 128] width 17 height 11
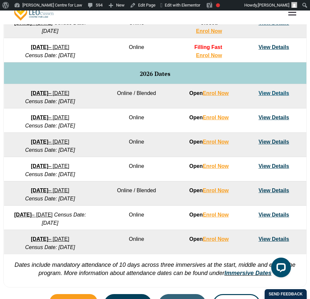
scroll to position [257, 0]
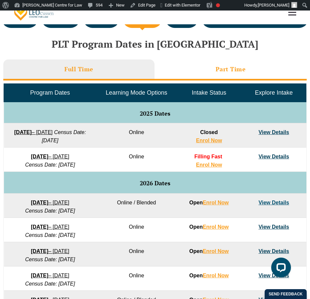
click at [229, 61] on li "Part Time" at bounding box center [230, 69] width 152 height 21
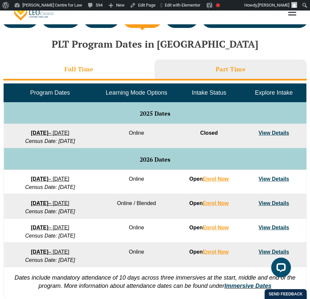
click at [75, 75] on li "Full Time" at bounding box center [78, 69] width 151 height 21
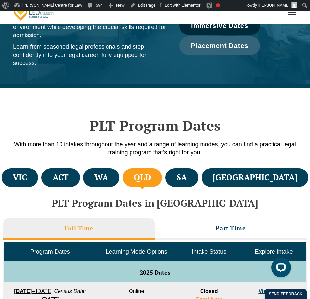
scroll to position [109, 0]
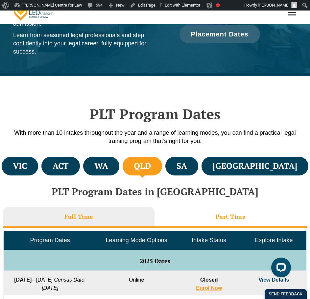
click at [228, 211] on li "Part Time" at bounding box center [230, 217] width 152 height 21
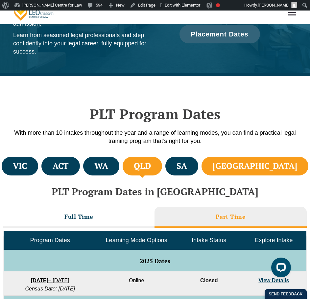
click at [271, 162] on li "NSW" at bounding box center [254, 166] width 107 height 19
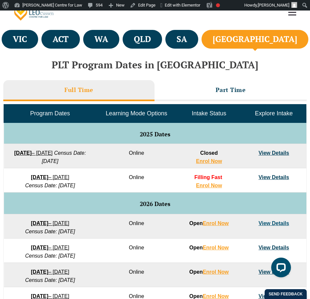
scroll to position [218, 0]
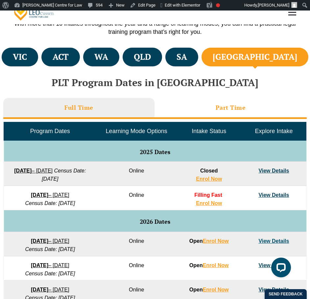
click at [186, 107] on li "Part Time" at bounding box center [230, 108] width 152 height 21
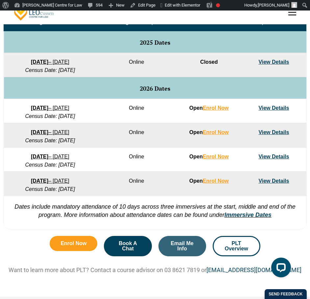
scroll to position [109, 0]
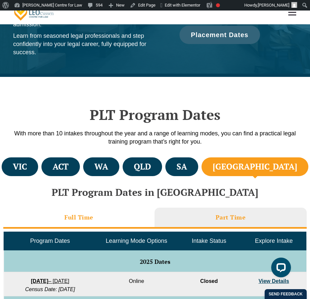
click at [72, 217] on h3 "Full Time" at bounding box center [78, 217] width 29 height 8
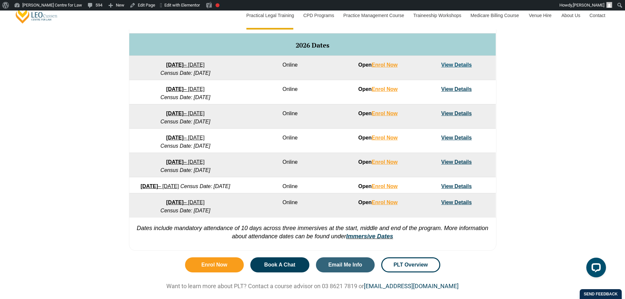
scroll to position [438, 0]
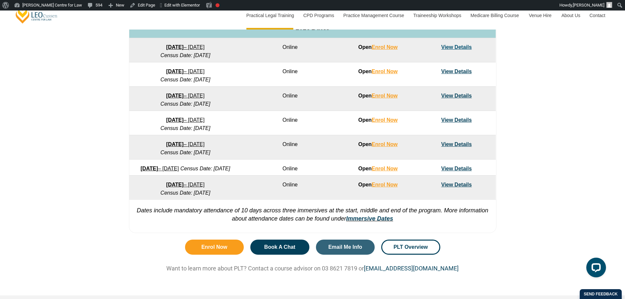
drag, startPoint x: 211, startPoint y: 165, endPoint x: 194, endPoint y: 168, distance: 16.9
drag, startPoint x: 189, startPoint y: 189, endPoint x: 196, endPoint y: 194, distance: 8.4
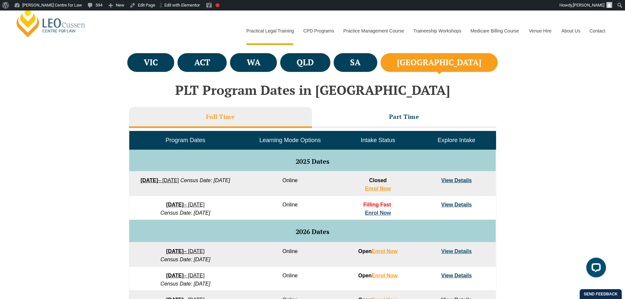
scroll to position [219, 0]
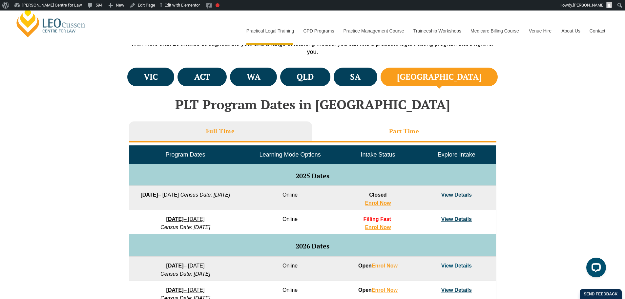
click at [400, 132] on h3 "Part Time" at bounding box center [404, 131] width 30 height 8
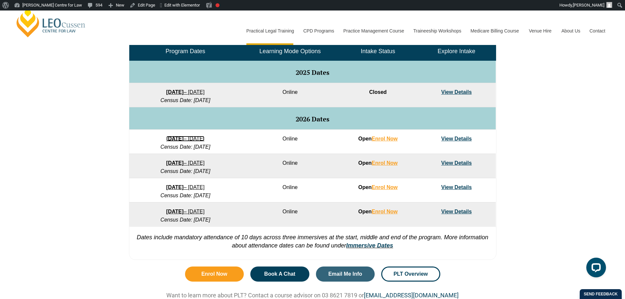
scroll to position [328, 0]
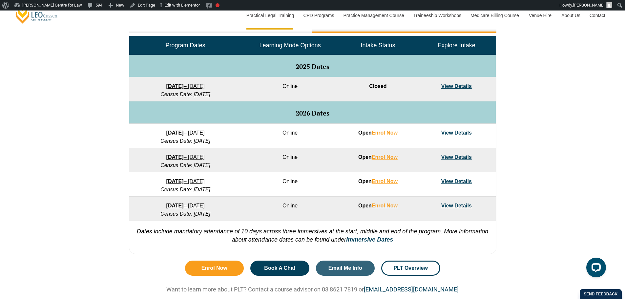
drag, startPoint x: 198, startPoint y: 178, endPoint x: 182, endPoint y: 182, distance: 15.8
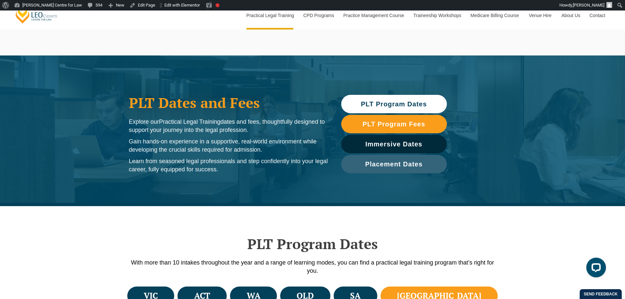
scroll to position [109, 0]
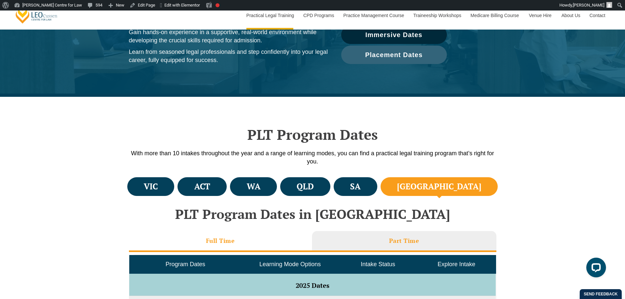
click at [231, 237] on h3 "Full Time" at bounding box center [220, 241] width 29 height 8
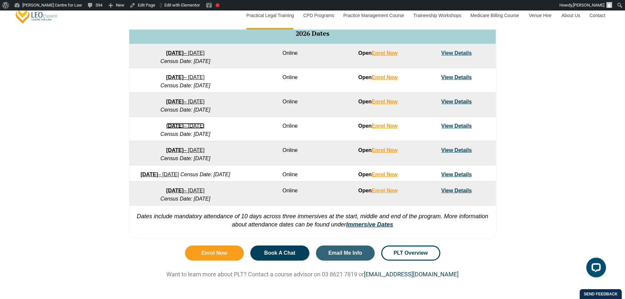
scroll to position [438, 0]
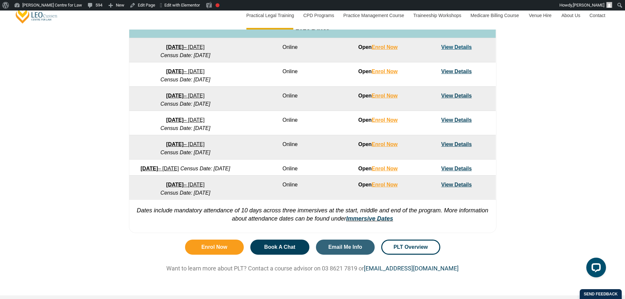
click at [158, 168] on strong "21 September 2026" at bounding box center [148, 169] width 17 height 6
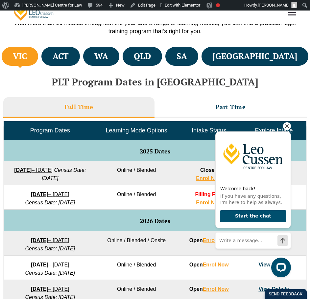
click at [286, 124] on icon "Hide greeting" at bounding box center [287, 126] width 8 height 8
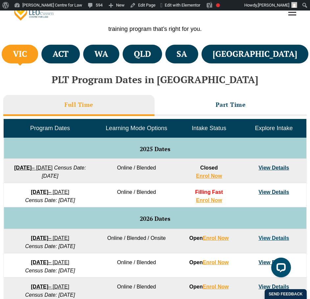
scroll to position [110, 0]
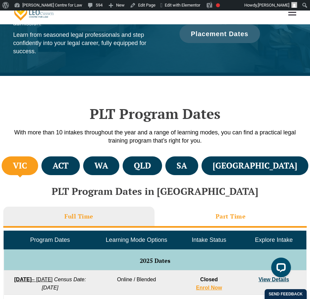
click at [235, 217] on h3 "Part Time" at bounding box center [230, 216] width 30 height 8
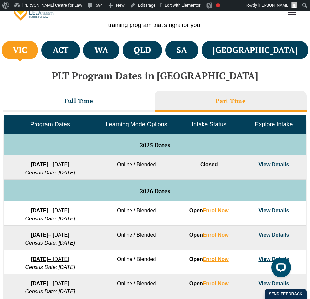
scroll to position [219, 0]
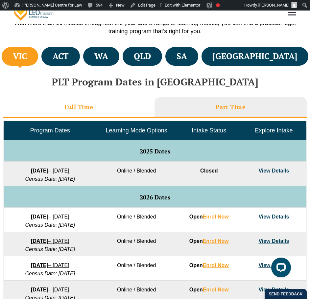
click at [85, 110] on h3 "Full Time" at bounding box center [78, 107] width 29 height 8
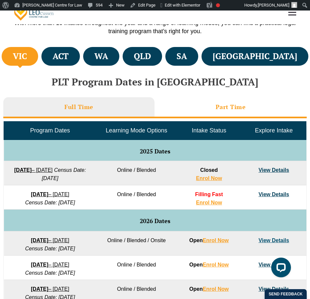
click at [243, 110] on h3 "Part Time" at bounding box center [230, 107] width 30 height 8
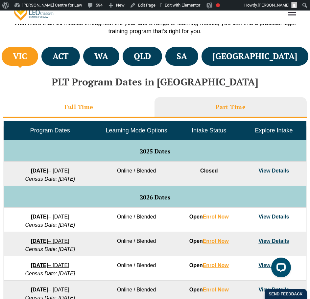
click at [111, 110] on li "Full Time" at bounding box center [78, 107] width 151 height 21
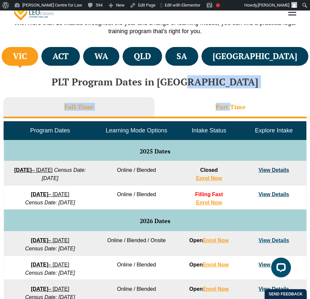
drag, startPoint x: 213, startPoint y: 88, endPoint x: 229, endPoint y: 101, distance: 21.0
click at [229, 101] on div "PLT Program Dates in Victoria Full Time Part Time Program Dates Learning Mode O…" at bounding box center [155, 254] width 310 height 368
click at [229, 101] on li "Part Time" at bounding box center [230, 107] width 152 height 21
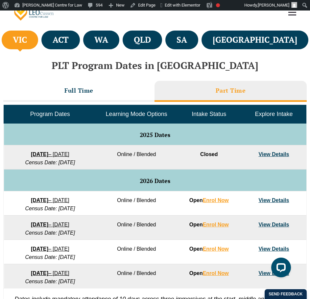
scroll to position [110, 0]
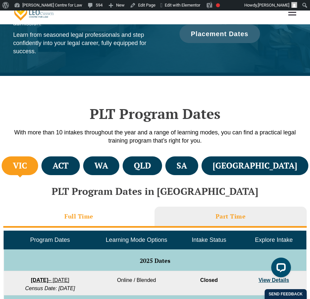
click at [88, 215] on h3 "Full Time" at bounding box center [78, 216] width 29 height 8
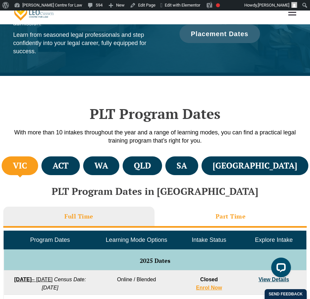
click at [227, 214] on h3 "Part Time" at bounding box center [230, 216] width 30 height 8
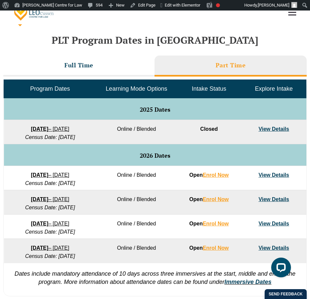
scroll to position [260, 0]
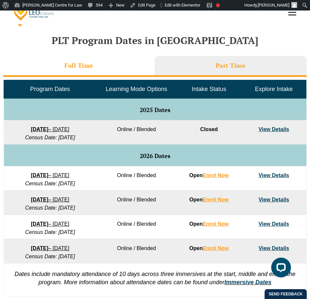
click at [79, 73] on li "Full Time" at bounding box center [78, 66] width 151 height 21
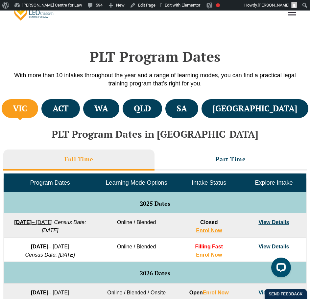
scroll to position [151, 0]
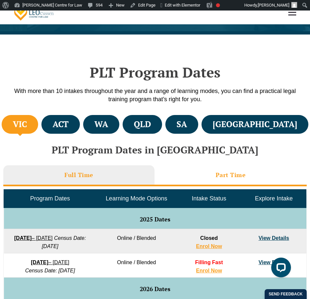
click at [230, 170] on li "Part Time" at bounding box center [230, 175] width 152 height 21
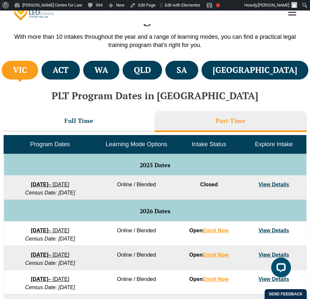
scroll to position [260, 0]
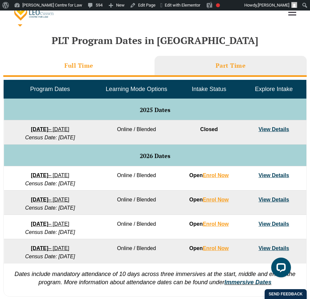
click at [83, 69] on h3 "Full Time" at bounding box center [78, 66] width 29 height 8
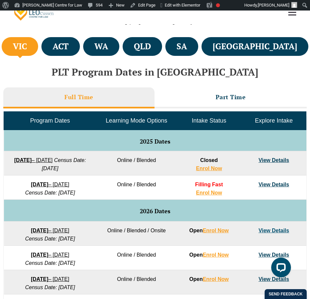
scroll to position [216, 0]
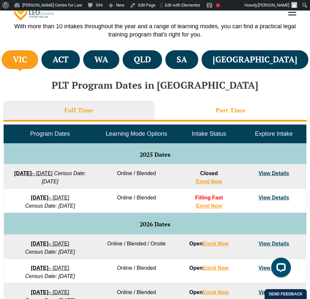
click at [238, 110] on h3 "Part Time" at bounding box center [230, 110] width 30 height 8
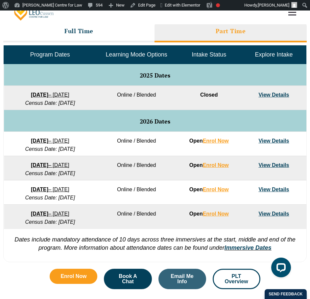
scroll to position [325, 0]
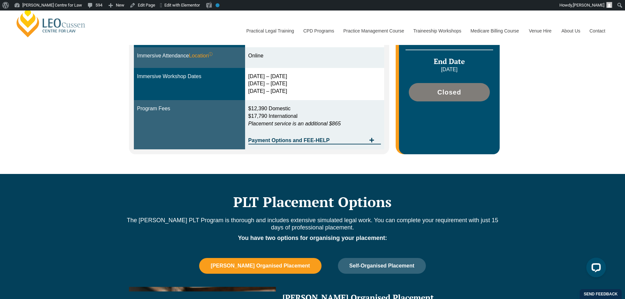
scroll to position [109, 0]
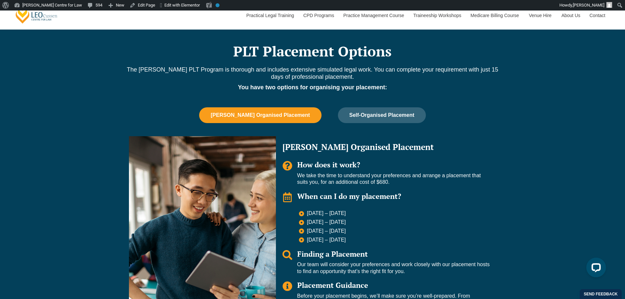
scroll to position [547, 0]
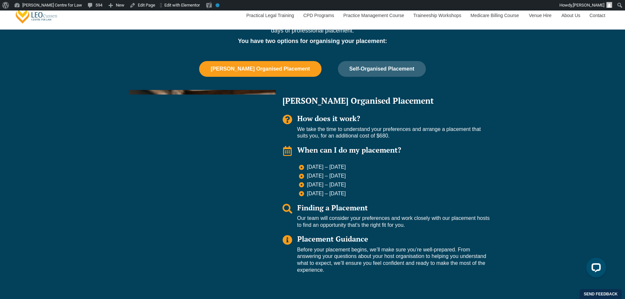
scroll to position [438, 0]
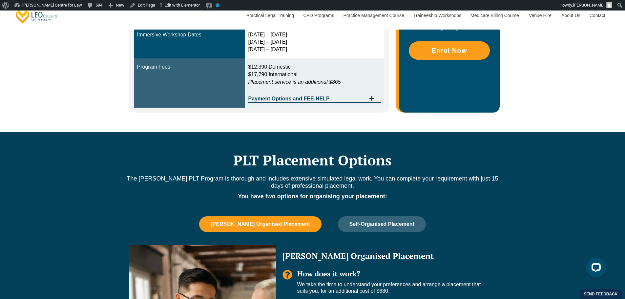
scroll to position [438, 0]
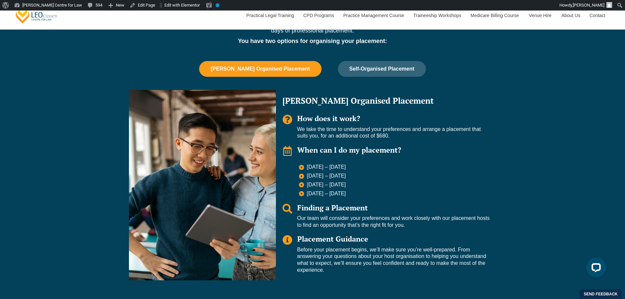
scroll to position [438, 0]
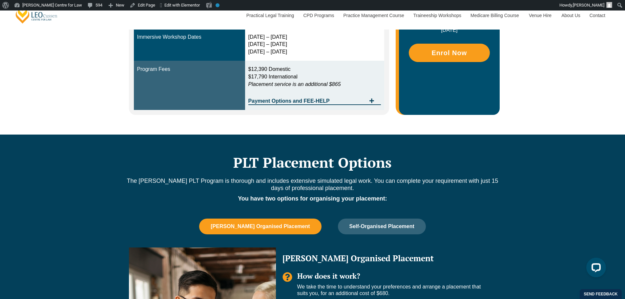
scroll to position [438, 0]
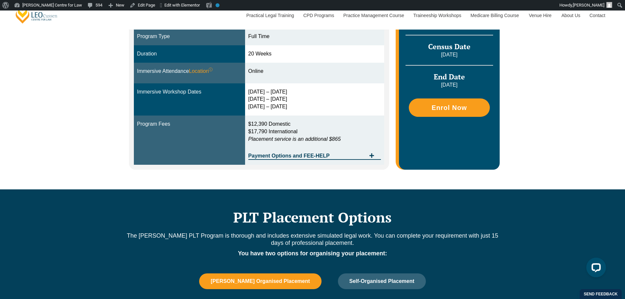
scroll to position [547, 0]
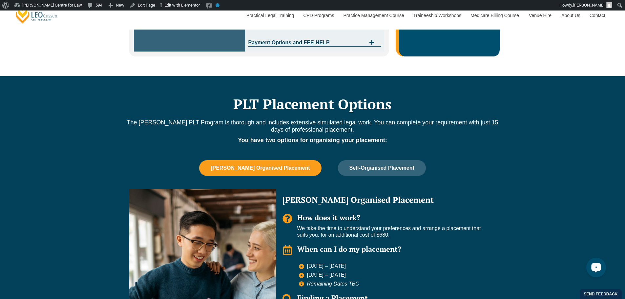
scroll to position [547, 0]
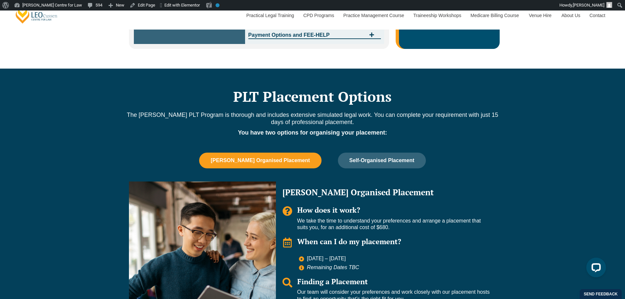
scroll to position [547, 0]
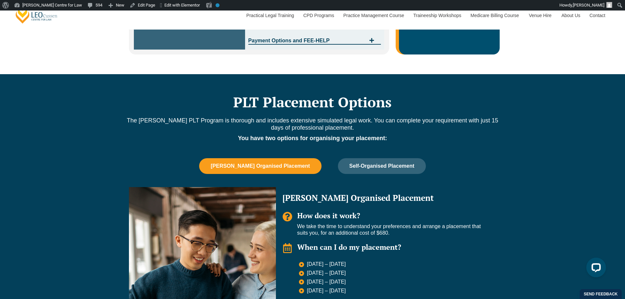
scroll to position [547, 0]
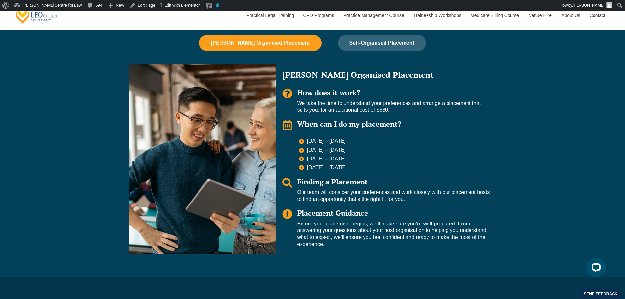
scroll to position [438, 0]
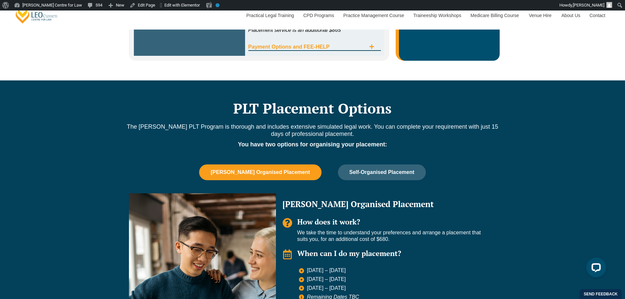
scroll to position [438, 0]
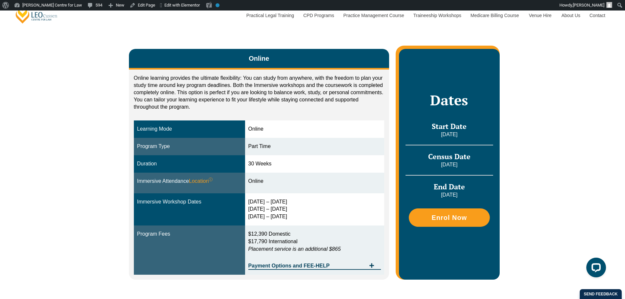
scroll to position [547, 0]
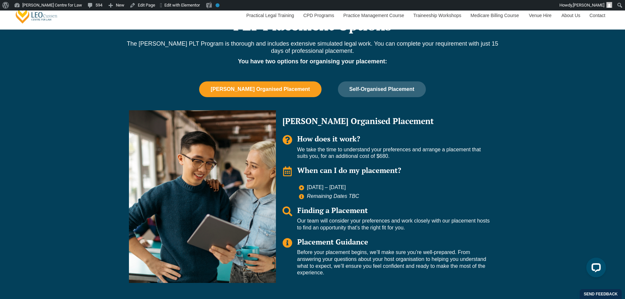
scroll to position [438, 0]
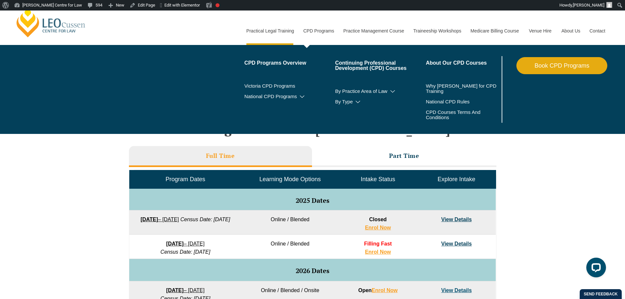
scroll to position [109, 0]
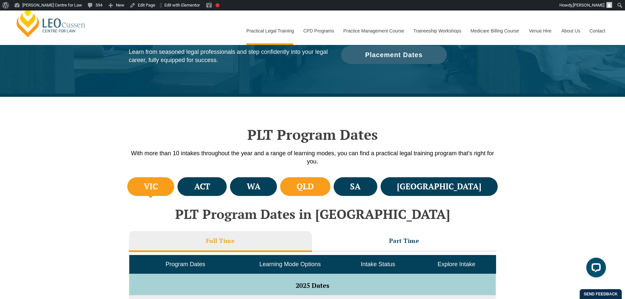
click at [314, 182] on h4 "QLD" at bounding box center [305, 186] width 17 height 11
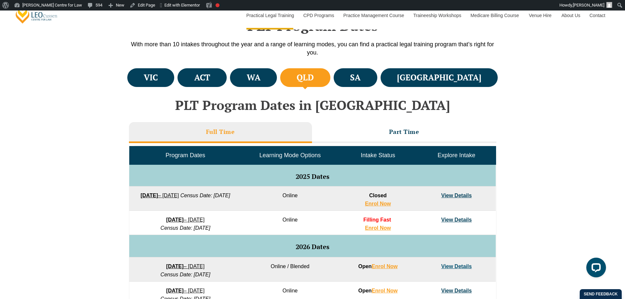
scroll to position [219, 0]
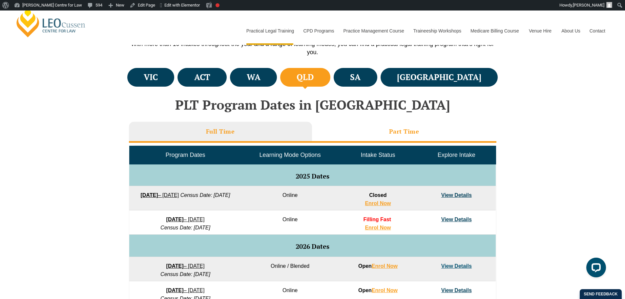
click at [402, 130] on h3 "Part Time" at bounding box center [404, 132] width 30 height 8
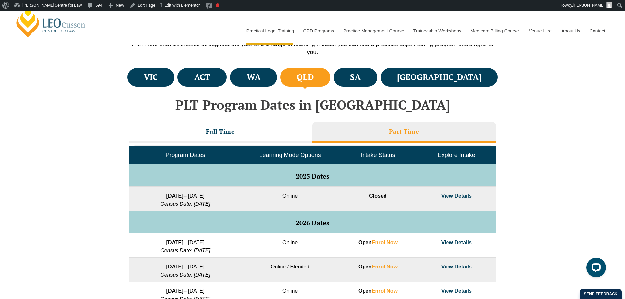
drag, startPoint x: 210, startPoint y: 192, endPoint x: 170, endPoint y: 197, distance: 40.3
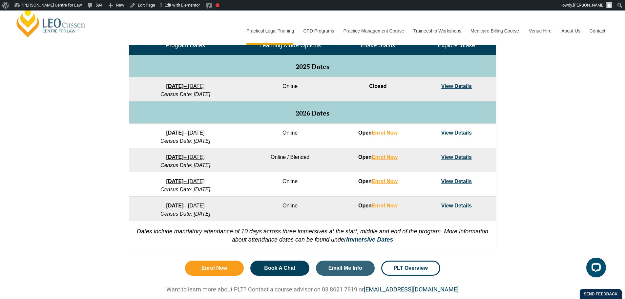
scroll to position [109, 0]
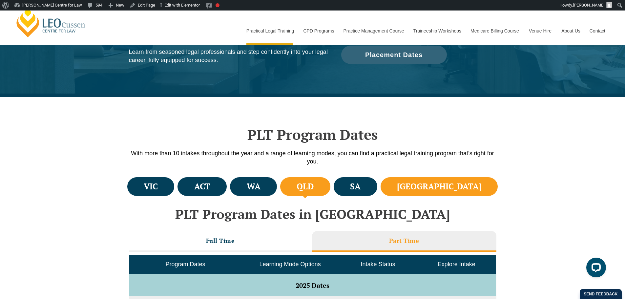
click at [460, 183] on h4 "NSW" at bounding box center [439, 186] width 84 height 11
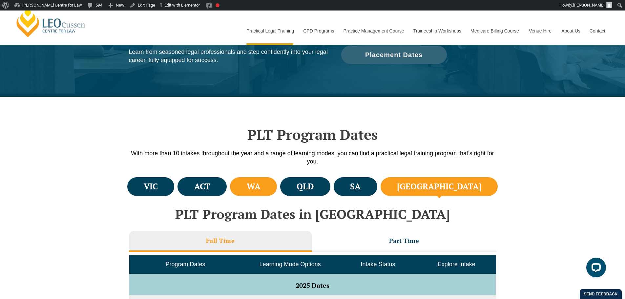
click at [277, 192] on li "WA" at bounding box center [253, 186] width 47 height 19
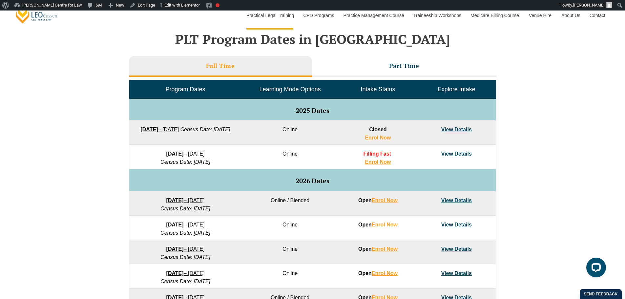
scroll to position [328, 0]
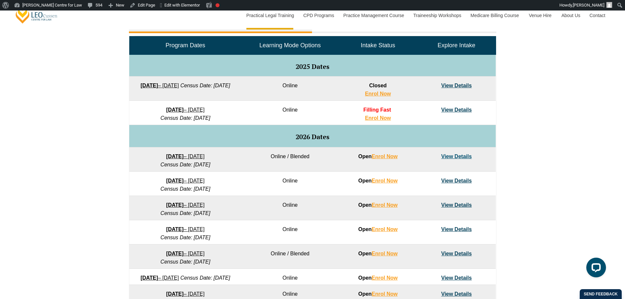
drag, startPoint x: 217, startPoint y: 250, endPoint x: 208, endPoint y: 253, distance: 9.6
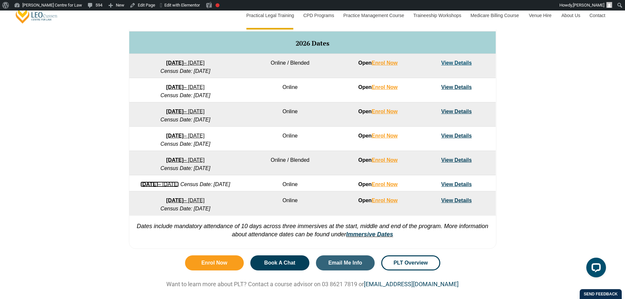
scroll to position [438, 0]
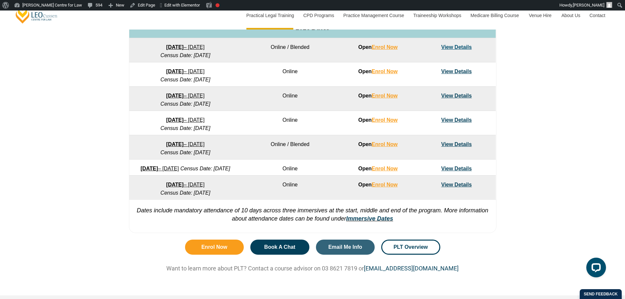
drag, startPoint x: 212, startPoint y: 188, endPoint x: 210, endPoint y: 193, distance: 5.5
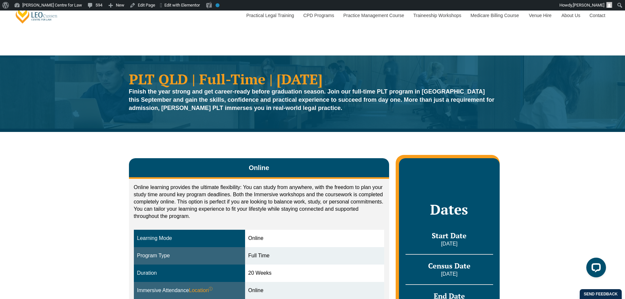
scroll to position [109, 0]
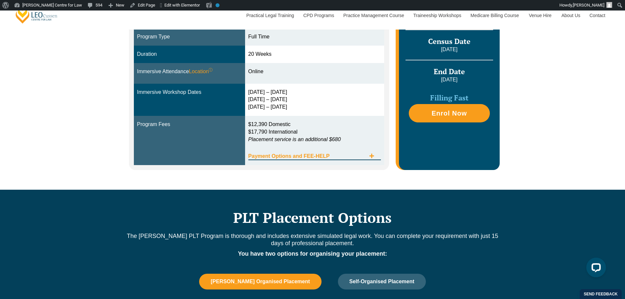
scroll to position [438, 0]
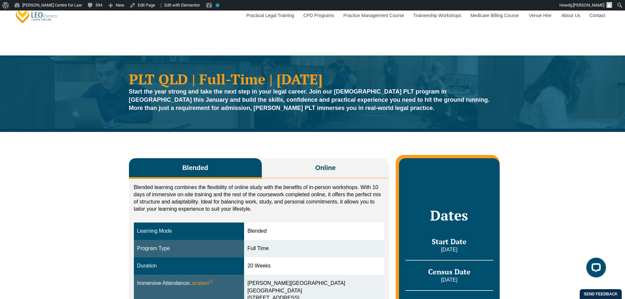
scroll to position [109, 0]
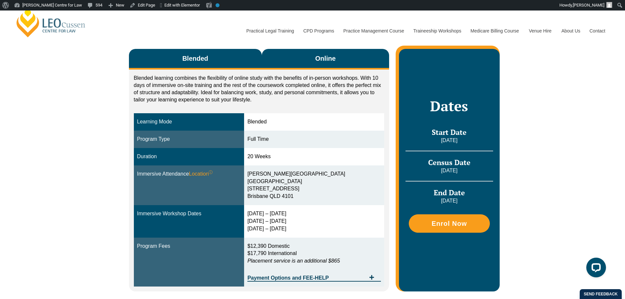
click at [347, 62] on button "Online" at bounding box center [326, 59] width 128 height 21
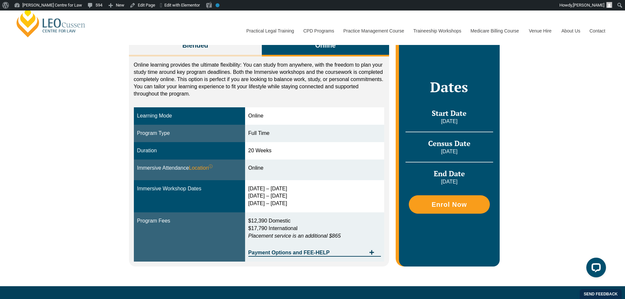
scroll to position [438, 0]
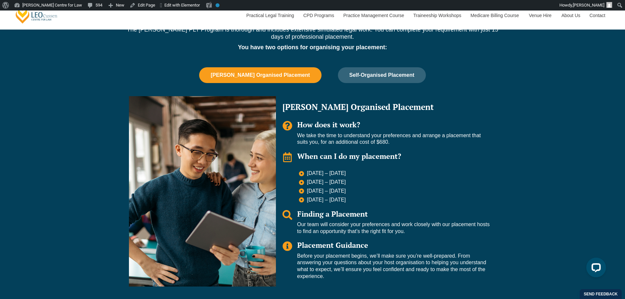
scroll to position [438, 0]
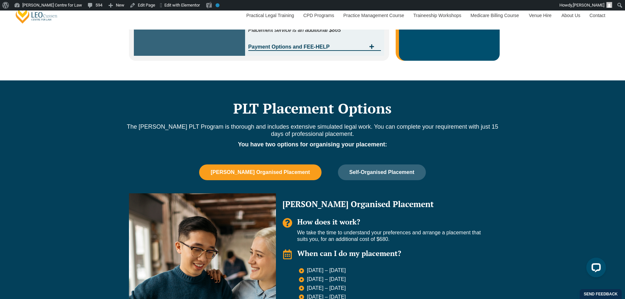
scroll to position [438, 0]
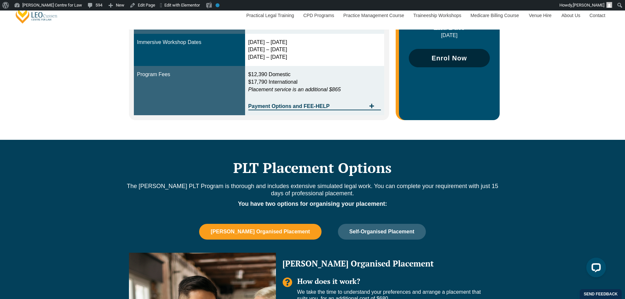
scroll to position [328, 0]
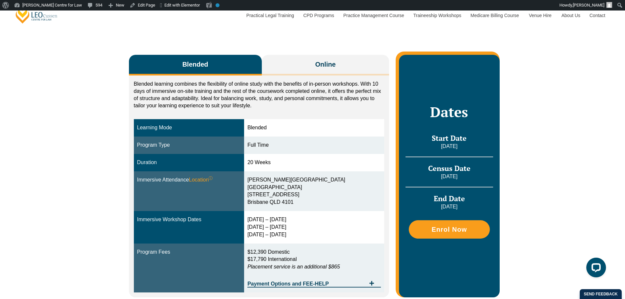
scroll to position [109, 0]
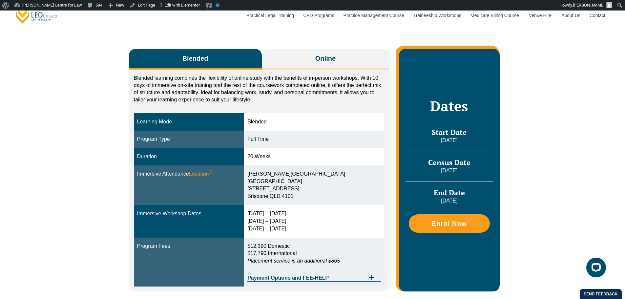
click at [310, 70] on div "Blended learning combines the flexibility of online study with the benefits of …" at bounding box center [259, 181] width 261 height 222
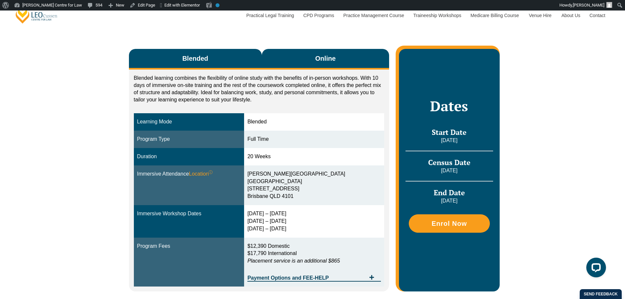
click at [313, 60] on button "Online" at bounding box center [326, 59] width 128 height 21
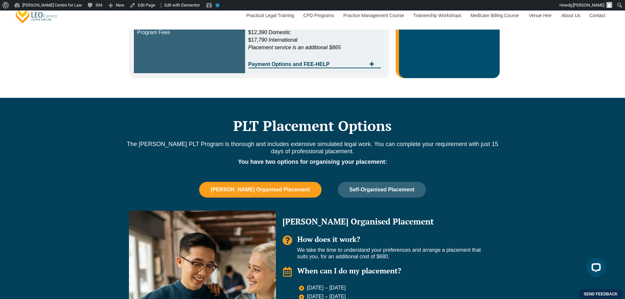
scroll to position [438, 0]
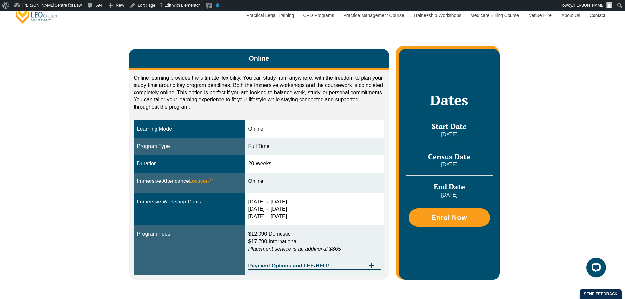
scroll to position [328, 0]
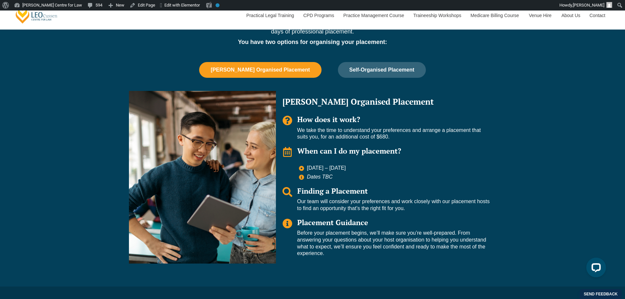
scroll to position [547, 0]
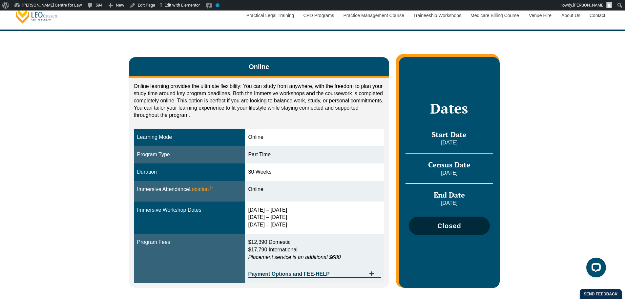
scroll to position [438, 0]
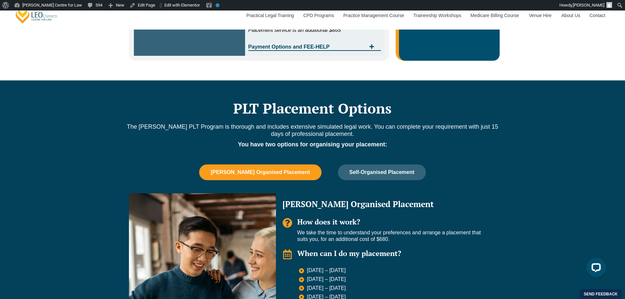
scroll to position [438, 0]
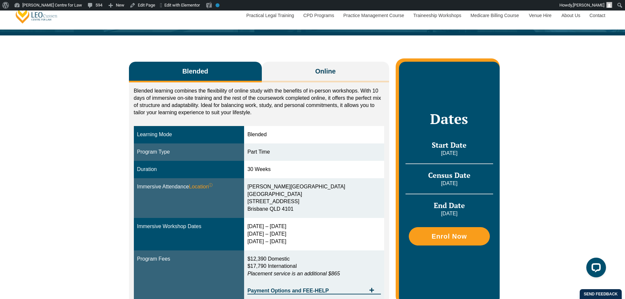
scroll to position [109, 0]
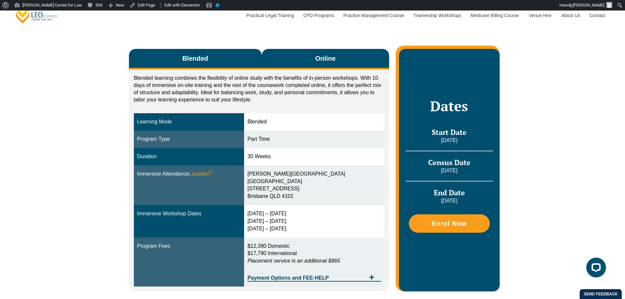
click at [338, 62] on button "Online" at bounding box center [326, 59] width 128 height 21
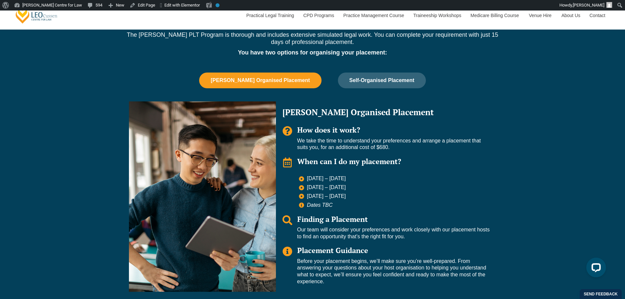
scroll to position [438, 0]
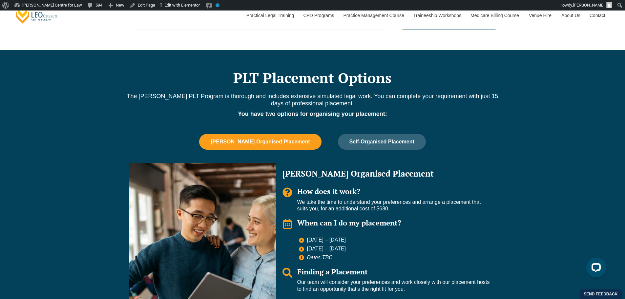
scroll to position [438, 0]
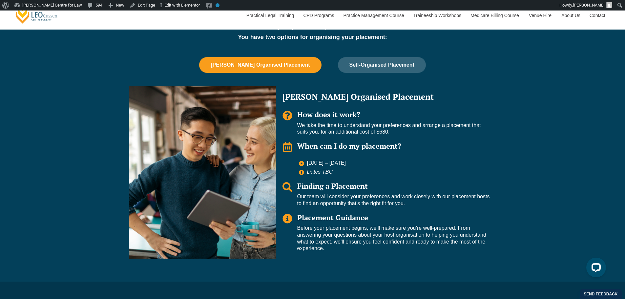
scroll to position [438, 0]
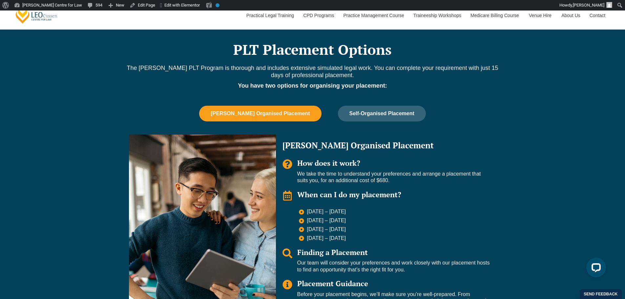
scroll to position [547, 0]
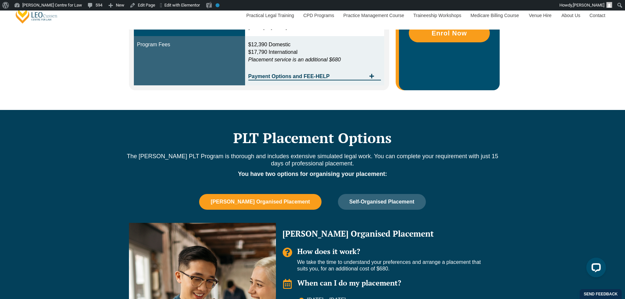
scroll to position [438, 0]
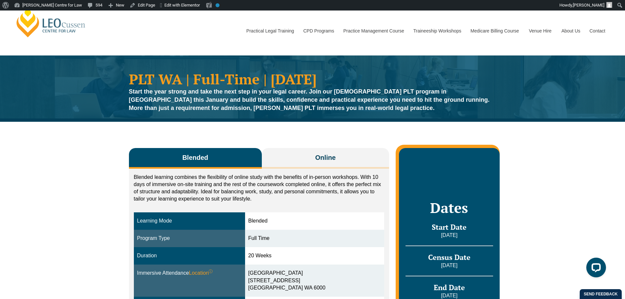
scroll to position [109, 0]
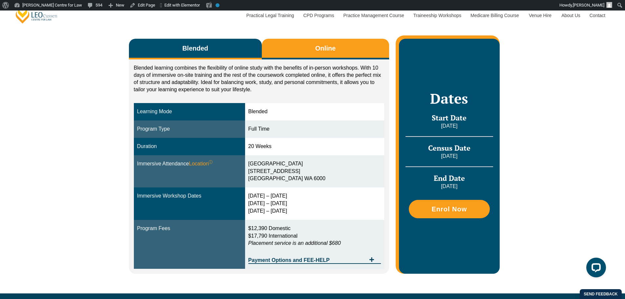
click at [332, 49] on span "Online" at bounding box center [325, 48] width 20 height 9
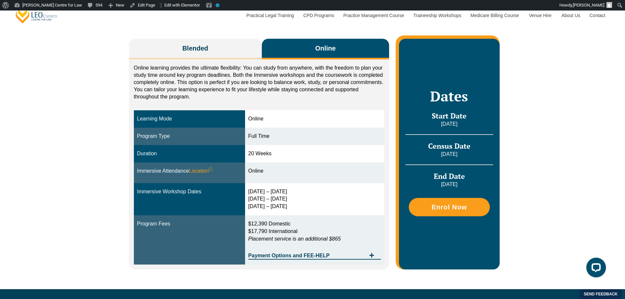
scroll to position [438, 0]
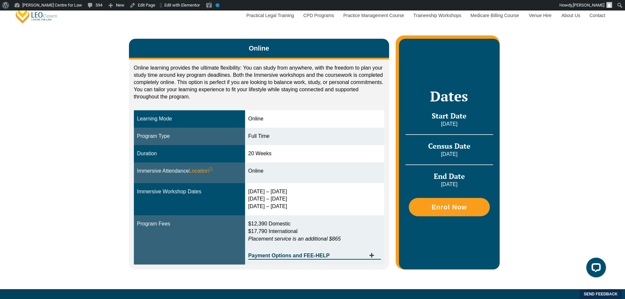
scroll to position [438, 0]
